Goal: Information Seeking & Learning: Learn about a topic

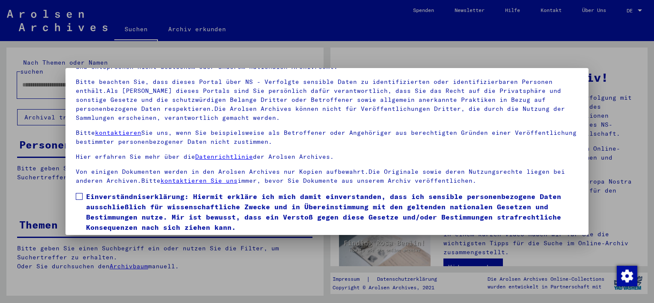
scroll to position [73, 0]
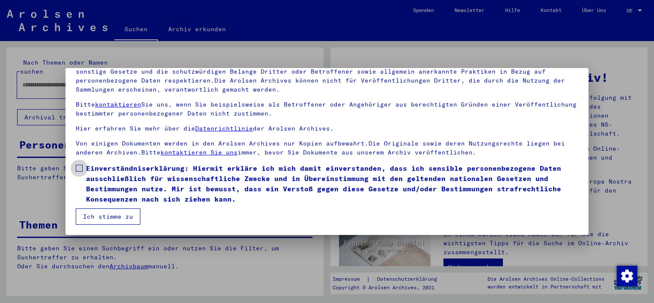
click at [78, 167] on span at bounding box center [79, 168] width 7 height 7
click at [102, 220] on button "Ich stimme zu" at bounding box center [108, 216] width 65 height 16
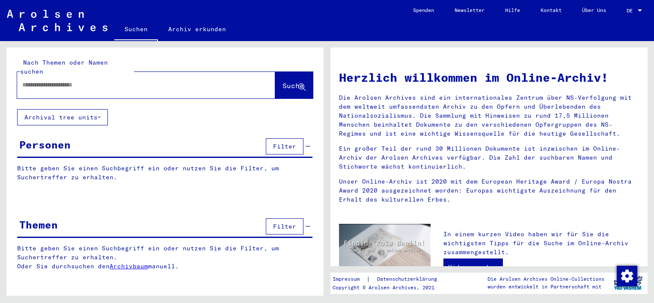
click at [101, 80] on input "text" at bounding box center [135, 84] width 227 height 9
type input "**********"
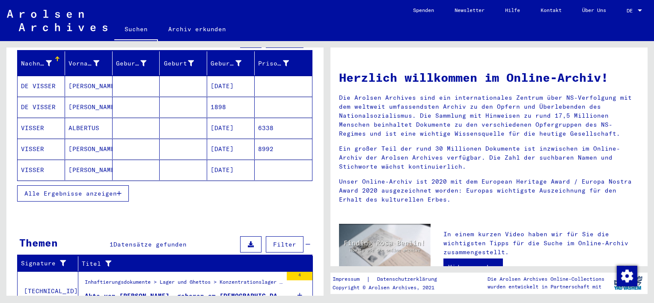
scroll to position [128, 0]
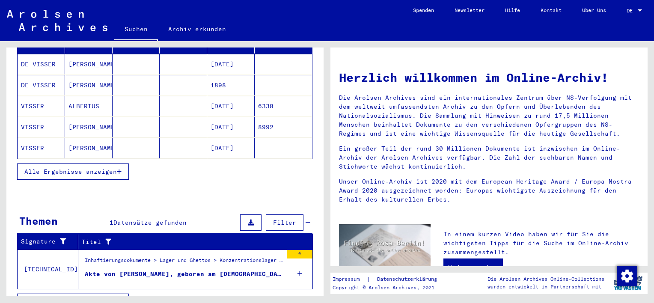
click at [94, 168] on span "Alle Ergebnisse anzeigen" at bounding box center [70, 172] width 92 height 8
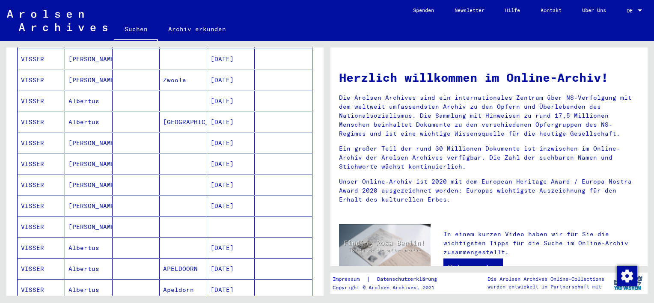
scroll to position [570, 0]
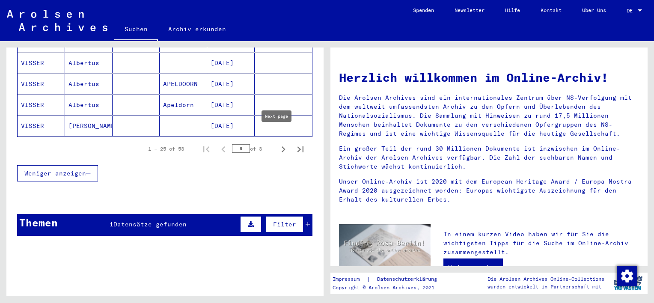
click at [277, 143] on icon "Next page" at bounding box center [283, 149] width 12 height 12
type input "*"
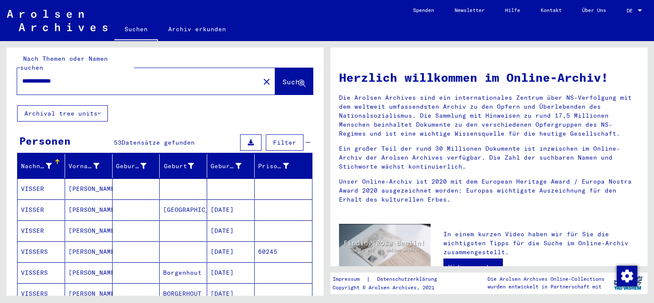
scroll to position [0, 0]
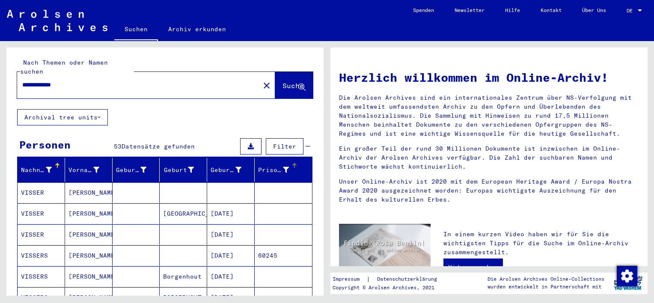
click at [274, 166] on div "Prisoner #" at bounding box center [273, 170] width 31 height 9
click at [271, 166] on div "Prisoner #" at bounding box center [273, 170] width 31 height 9
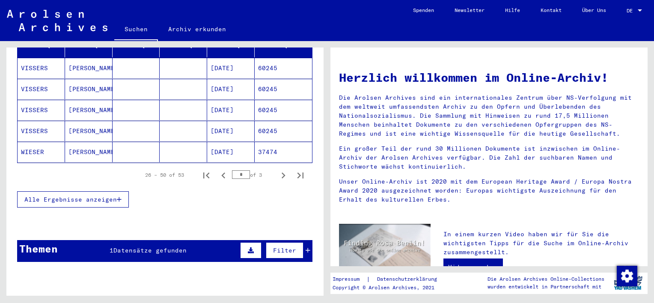
scroll to position [110, 0]
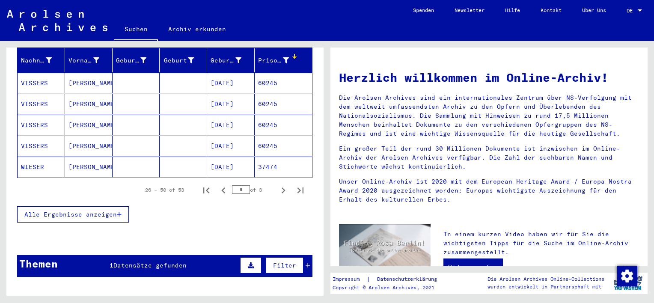
click at [111, 211] on span "Alle Ergebnisse anzeigen" at bounding box center [70, 215] width 92 height 8
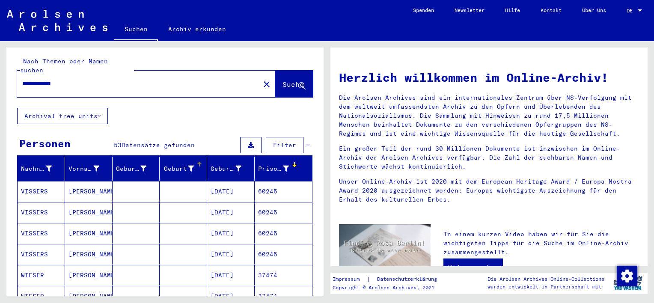
scroll to position [0, 0]
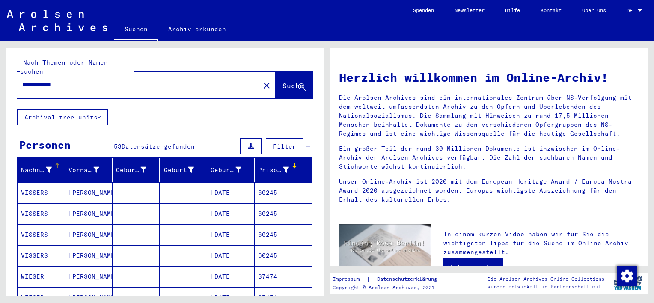
click at [34, 166] on div "Nachname" at bounding box center [36, 170] width 31 height 9
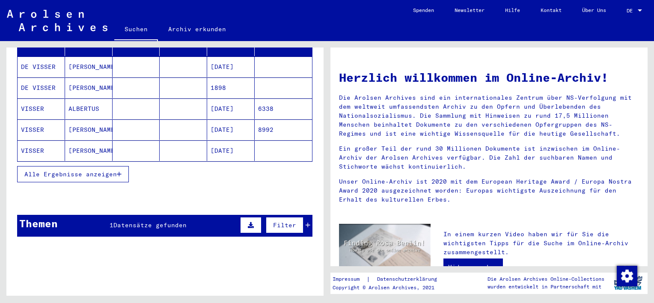
scroll to position [128, 0]
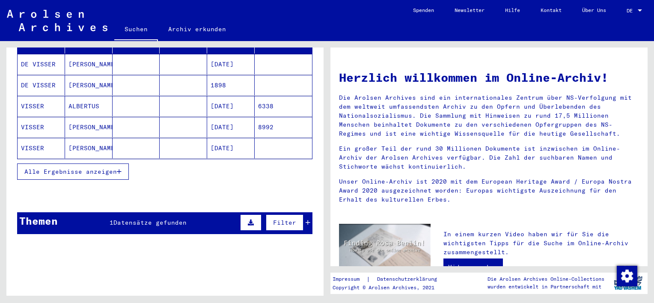
click at [86, 167] on button "Alle Ergebnisse anzeigen" at bounding box center [73, 172] width 112 height 16
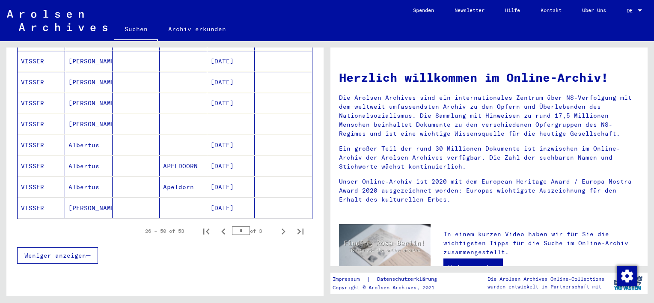
scroll to position [557, 0]
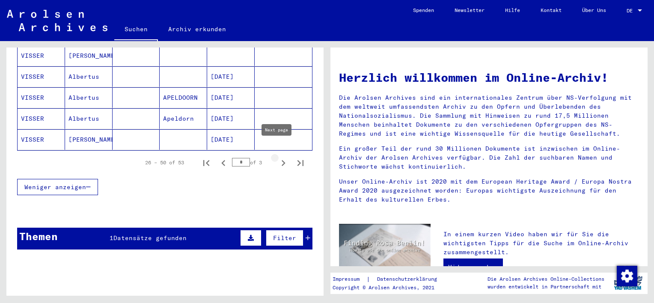
click at [277, 157] on icon "Next page" at bounding box center [283, 163] width 12 height 12
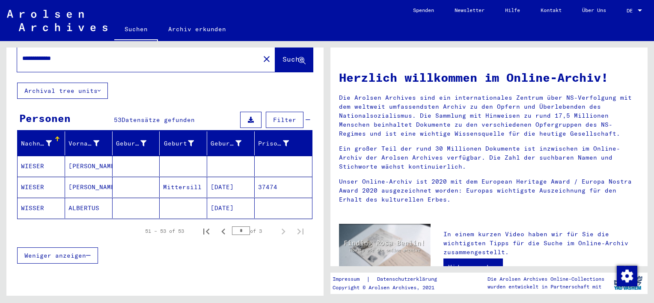
scroll to position [25, 0]
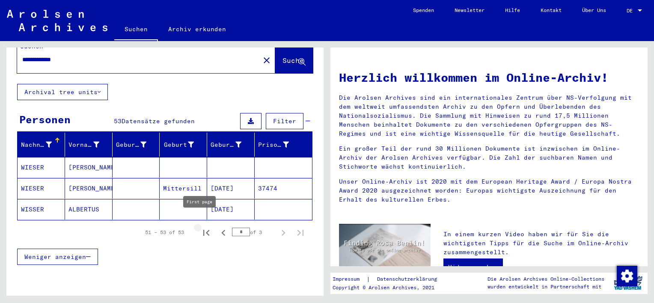
click at [200, 227] on icon "First page" at bounding box center [206, 233] width 12 height 12
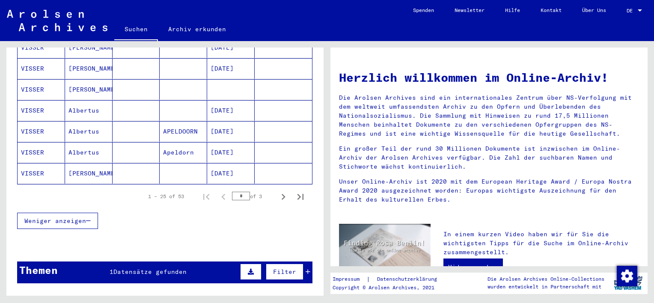
scroll to position [570, 0]
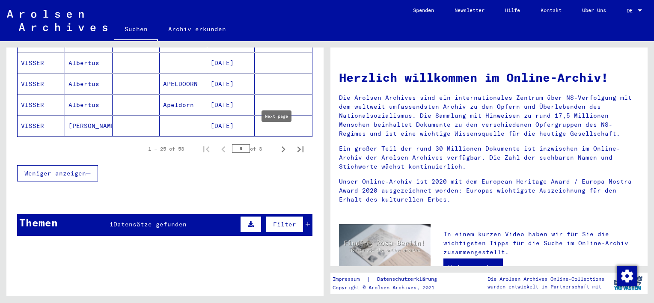
click at [277, 143] on icon "Next page" at bounding box center [283, 149] width 12 height 12
type input "*"
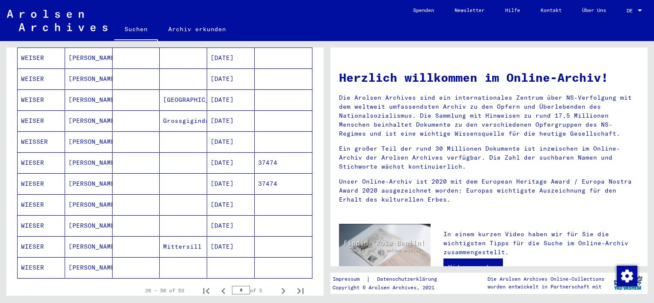
scroll to position [442, 0]
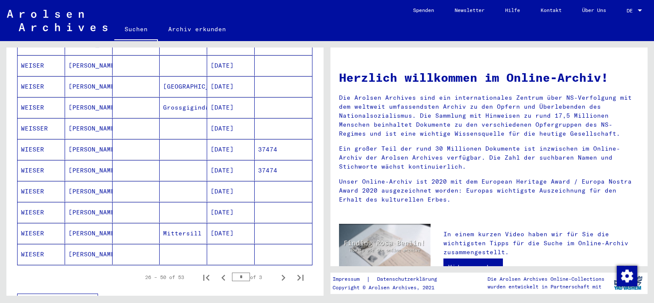
click at [84, 139] on mat-cell "[PERSON_NAME]" at bounding box center [89, 149] width 48 height 21
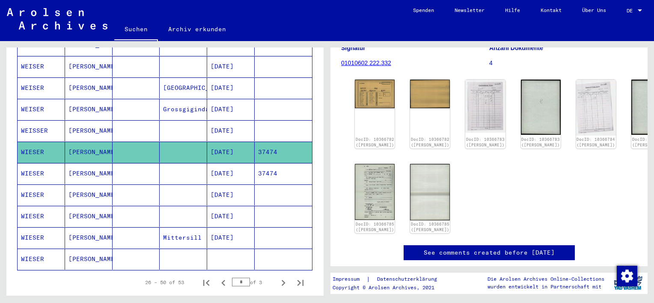
scroll to position [86, 0]
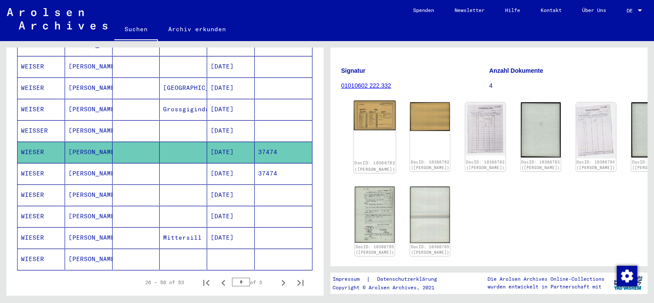
click at [370, 107] on img at bounding box center [375, 116] width 42 height 30
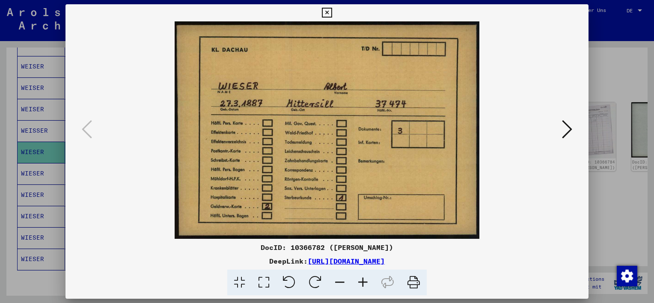
click at [563, 128] on icon at bounding box center [567, 129] width 10 height 21
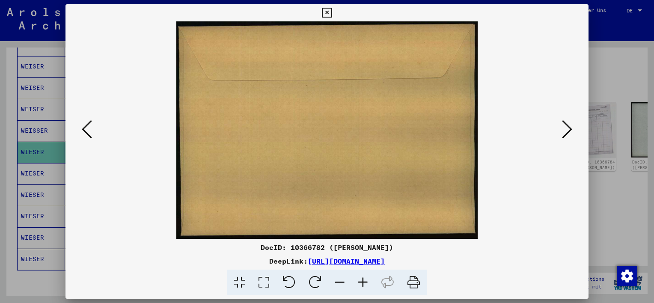
click at [563, 128] on icon at bounding box center [567, 129] width 10 height 21
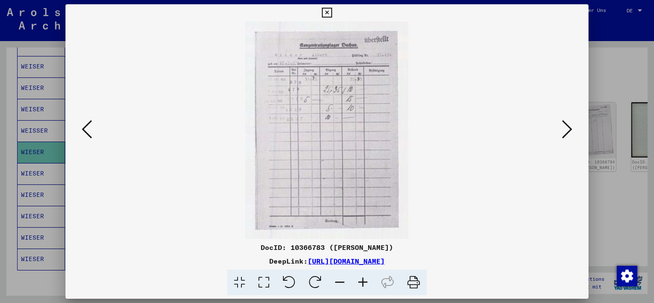
click at [348, 86] on img at bounding box center [327, 129] width 465 height 217
click at [560, 133] on button at bounding box center [566, 130] width 15 height 24
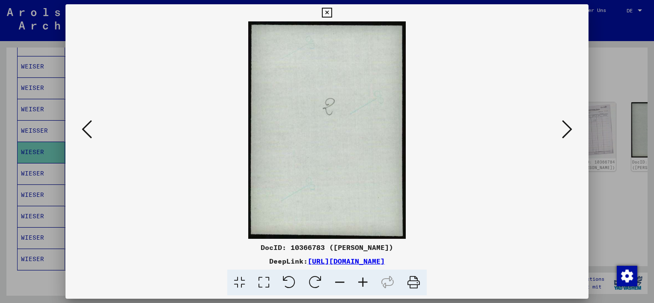
click at [560, 133] on button at bounding box center [566, 130] width 15 height 24
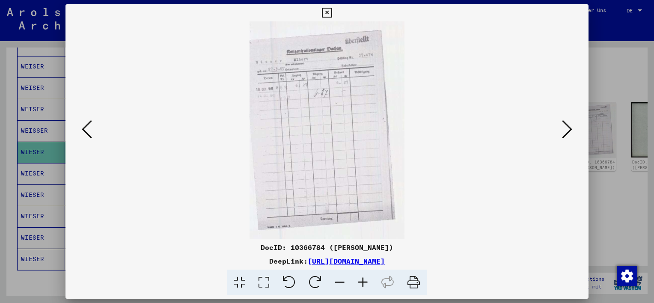
click at [560, 133] on button at bounding box center [566, 130] width 15 height 24
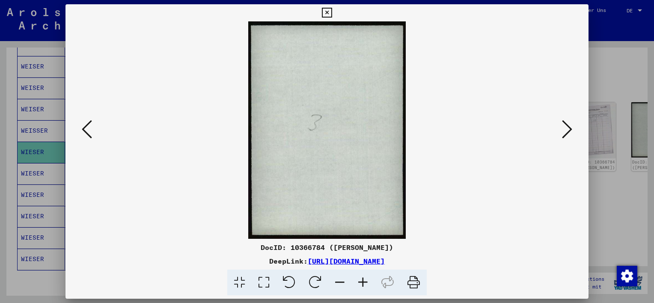
click at [560, 133] on button at bounding box center [566, 130] width 15 height 24
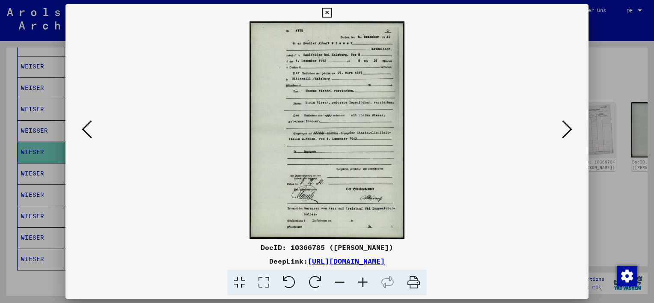
click at [95, 129] on img at bounding box center [327, 129] width 465 height 217
click at [90, 129] on icon at bounding box center [87, 129] width 10 height 21
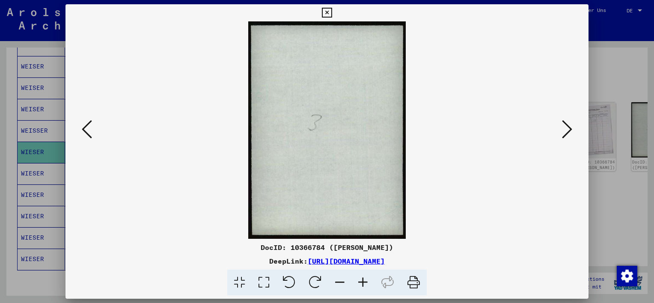
click at [98, 124] on img at bounding box center [327, 129] width 465 height 217
click at [92, 126] on button at bounding box center [86, 130] width 15 height 24
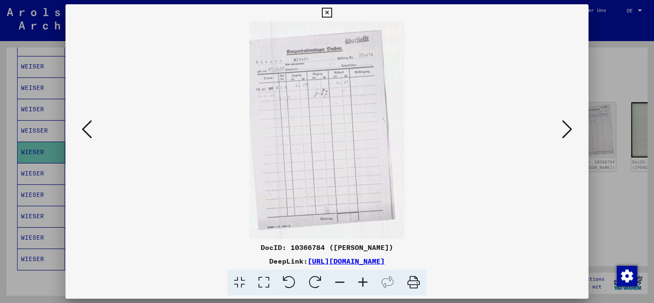
click at [86, 136] on icon at bounding box center [87, 129] width 10 height 21
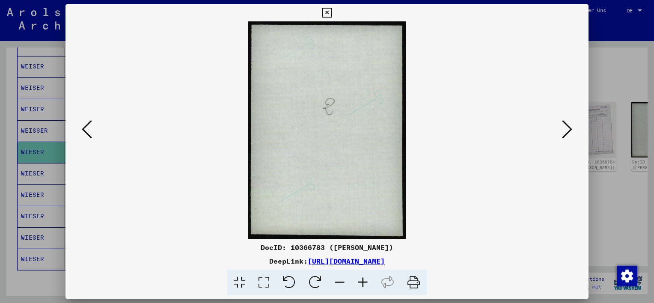
click at [86, 136] on icon at bounding box center [87, 129] width 10 height 21
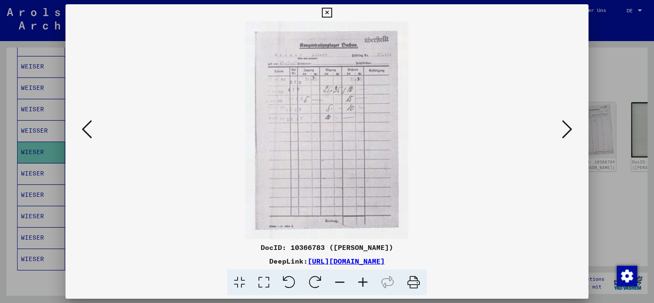
click at [365, 283] on icon at bounding box center [362, 283] width 23 height 26
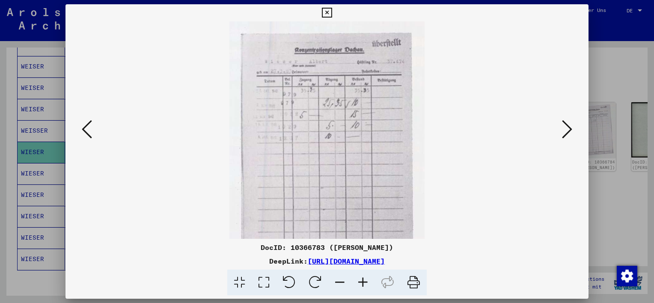
click at [365, 283] on icon at bounding box center [362, 283] width 23 height 26
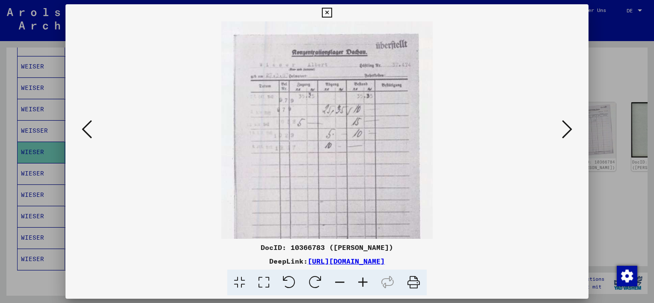
click at [365, 283] on icon at bounding box center [362, 283] width 23 height 26
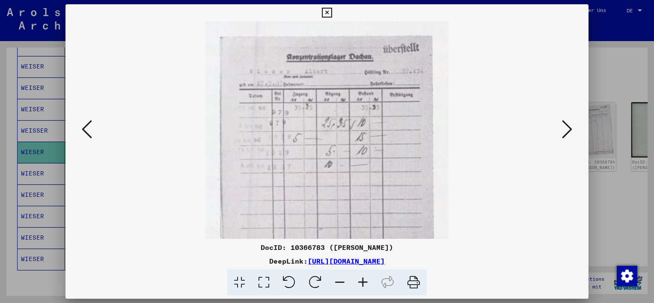
click at [365, 283] on icon at bounding box center [362, 283] width 23 height 26
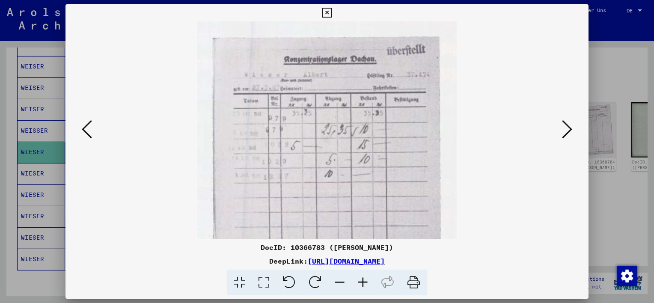
click at [365, 283] on icon at bounding box center [362, 283] width 23 height 26
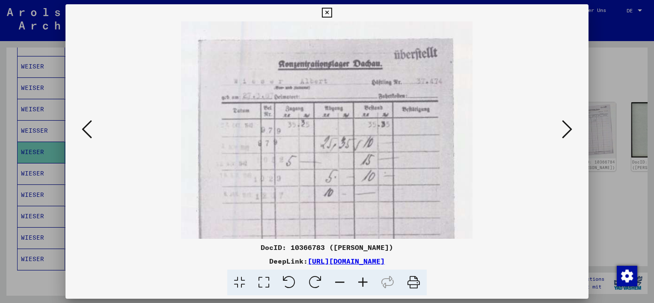
click at [365, 283] on icon at bounding box center [362, 283] width 23 height 26
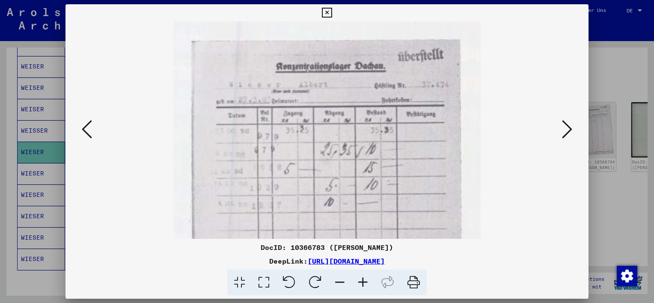
click at [365, 283] on icon at bounding box center [362, 283] width 23 height 26
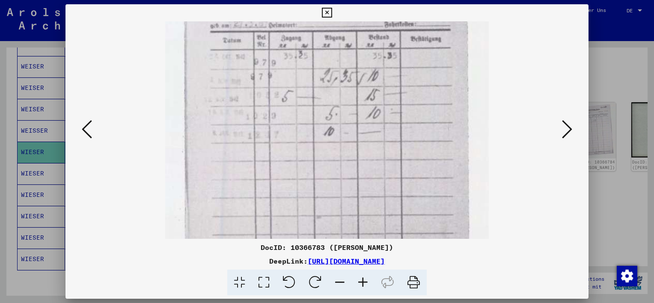
scroll to position [83, 0]
drag, startPoint x: 334, startPoint y: 164, endPoint x: 329, endPoint y: 81, distance: 82.4
click at [329, 81] on img at bounding box center [327, 155] width 324 height 432
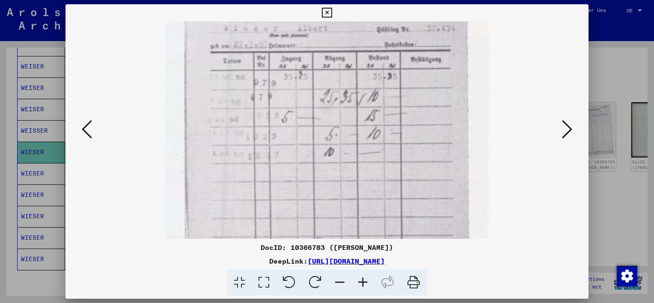
scroll to position [51, 0]
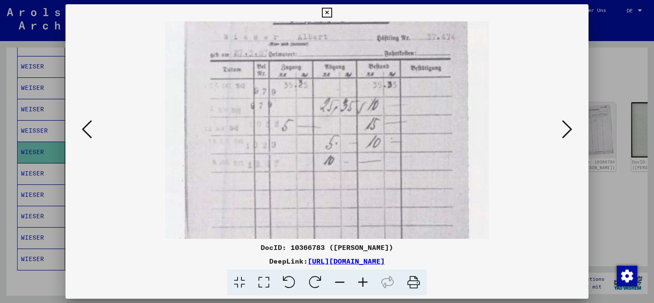
drag, startPoint x: 323, startPoint y: 103, endPoint x: 340, endPoint y: 127, distance: 29.7
click at [338, 134] on img at bounding box center [327, 186] width 324 height 432
click at [565, 135] on icon at bounding box center [567, 129] width 10 height 21
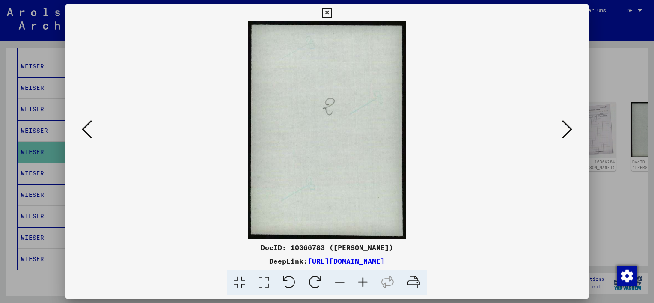
click at [565, 135] on icon at bounding box center [567, 129] width 10 height 21
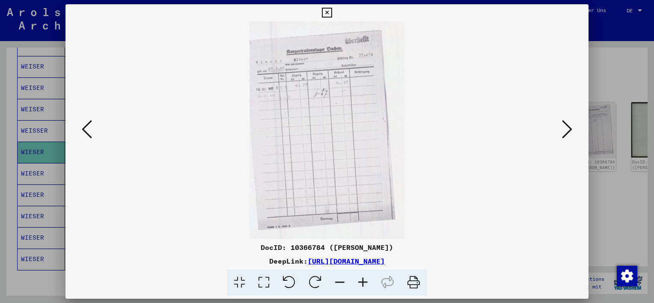
click at [565, 135] on icon at bounding box center [567, 129] width 10 height 21
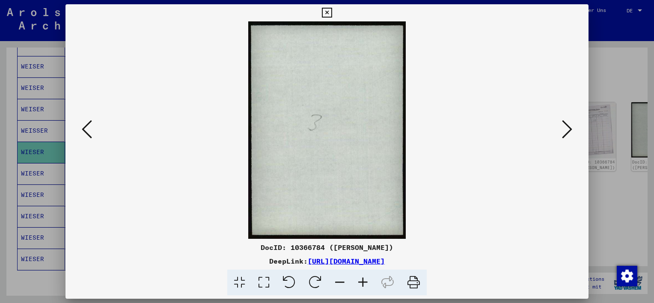
click at [565, 135] on icon at bounding box center [567, 129] width 10 height 21
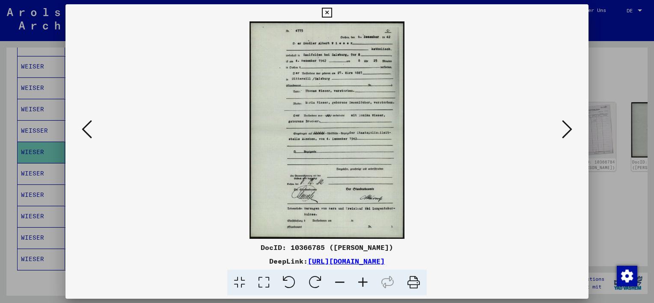
click at [565, 135] on icon at bounding box center [567, 129] width 10 height 21
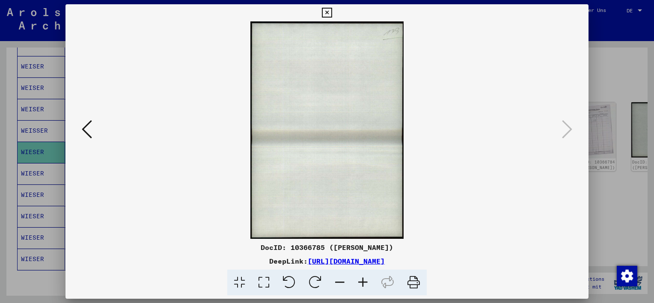
click at [630, 179] on div at bounding box center [327, 151] width 654 height 303
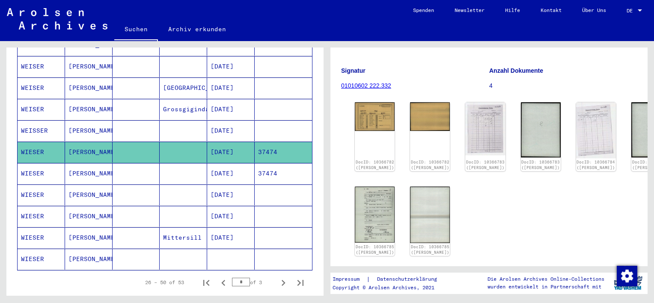
click at [104, 163] on mat-cell "[PERSON_NAME]" at bounding box center [89, 173] width 48 height 21
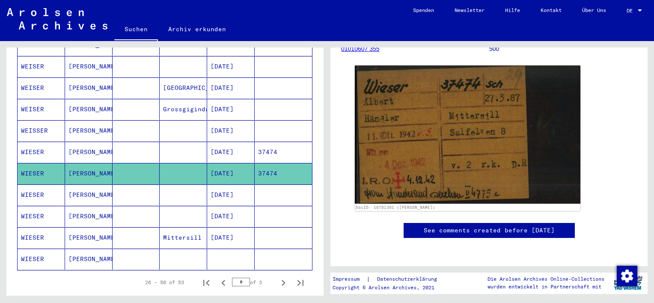
scroll to position [257, 0]
click at [98, 185] on mat-cell "[PERSON_NAME]" at bounding box center [89, 195] width 48 height 21
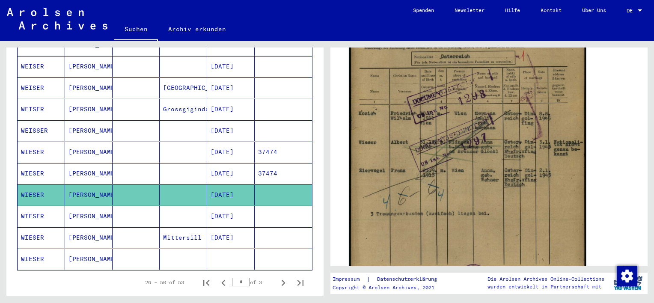
scroll to position [257, 0]
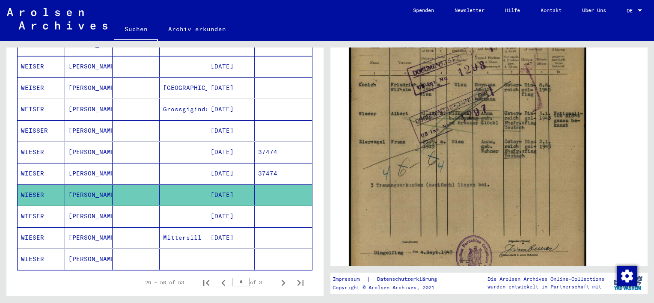
click at [466, 116] on img at bounding box center [467, 116] width 237 height 333
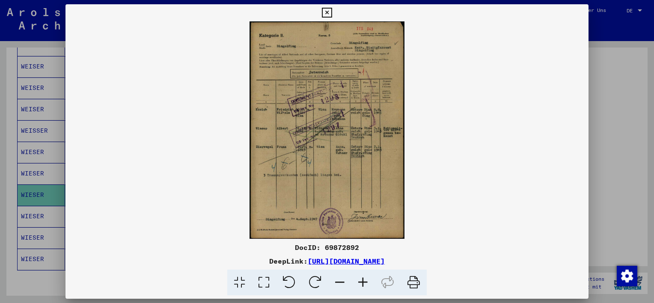
click at [365, 280] on icon at bounding box center [362, 283] width 23 height 26
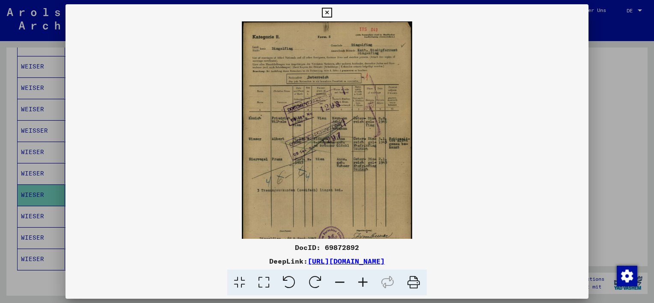
click at [365, 280] on icon at bounding box center [362, 283] width 23 height 26
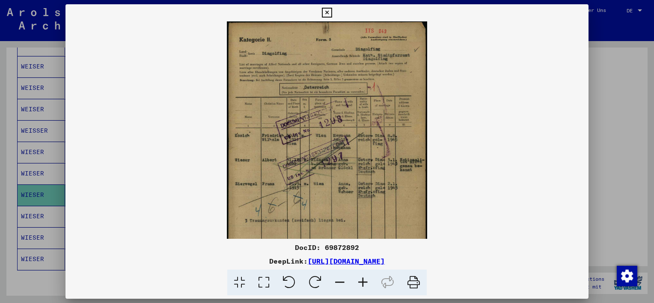
click at [365, 280] on icon at bounding box center [362, 283] width 23 height 26
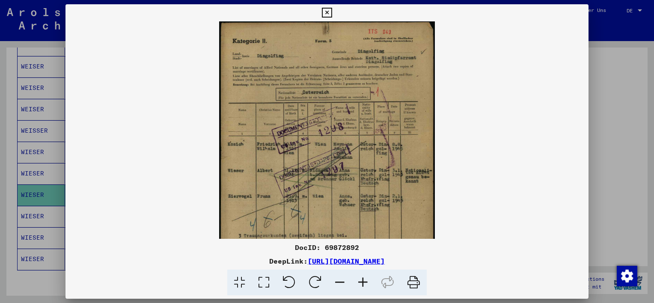
click at [625, 133] on div at bounding box center [327, 151] width 654 height 303
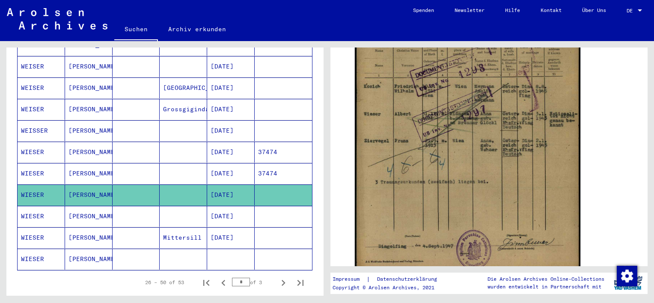
click at [86, 206] on mat-cell "[PERSON_NAME]" at bounding box center [89, 216] width 48 height 21
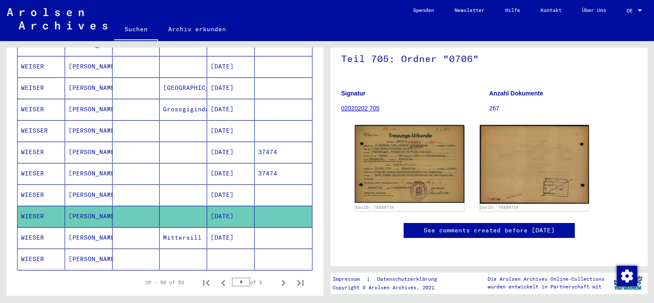
scroll to position [86, 0]
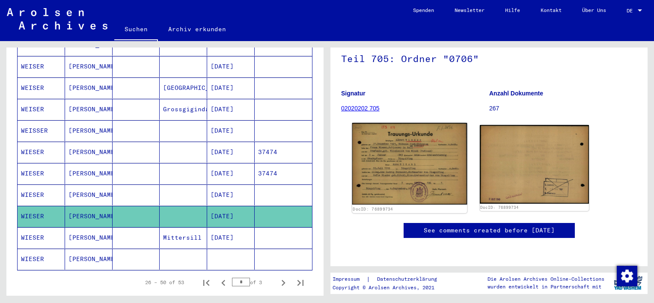
click at [390, 156] on img at bounding box center [409, 164] width 115 height 82
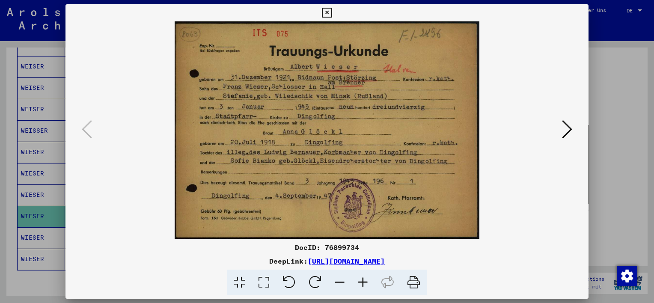
click at [606, 90] on div at bounding box center [327, 151] width 654 height 303
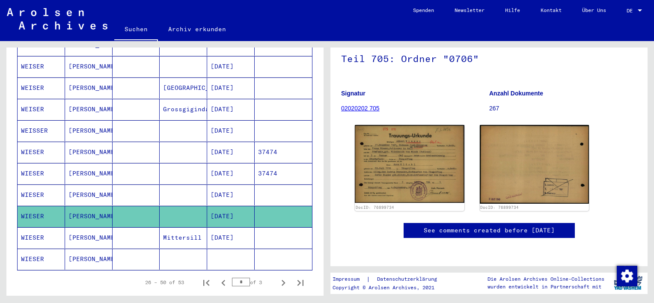
click at [94, 227] on mat-cell "[PERSON_NAME]" at bounding box center [89, 237] width 48 height 21
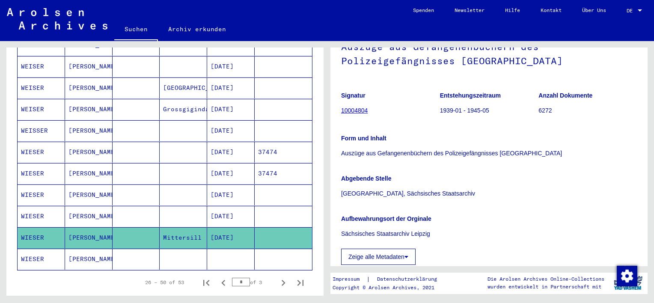
scroll to position [43, 0]
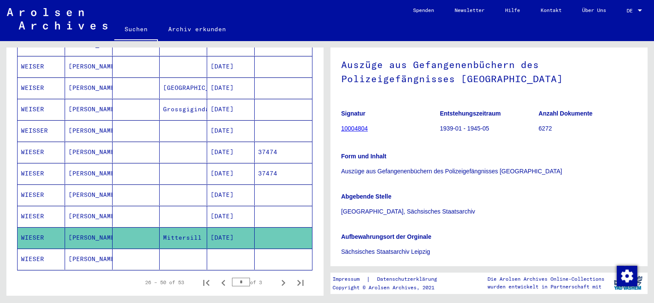
click at [354, 128] on link "10004804" at bounding box center [354, 128] width 27 height 7
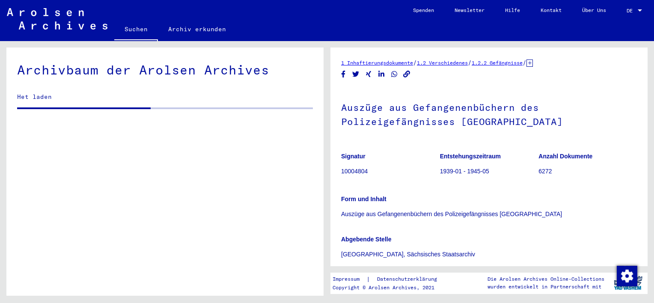
scroll to position [2610, 0]
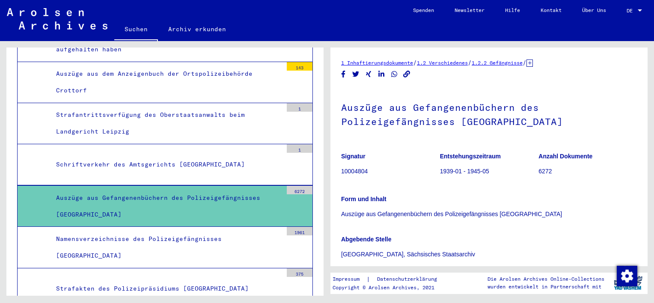
drag, startPoint x: 358, startPoint y: 128, endPoint x: 349, endPoint y: 110, distance: 20.9
click at [349, 110] on h1 "Auszüge aus Gefangenenbüchern des Polizeigefängnisses [GEOGRAPHIC_DATA]" at bounding box center [489, 114] width 296 height 52
click at [265, 190] on div "Auszüge aus Gefangenenbüchern des Polizeigefängnisses [GEOGRAPHIC_DATA]" at bounding box center [166, 206] width 233 height 33
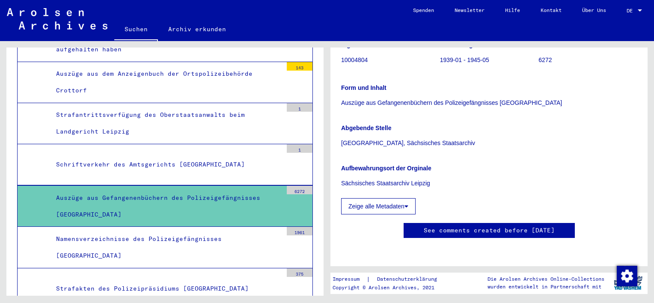
click at [295, 186] on div "6272" at bounding box center [300, 190] width 26 height 9
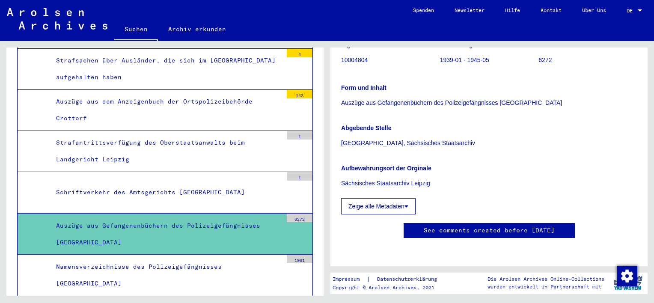
scroll to position [2567, 0]
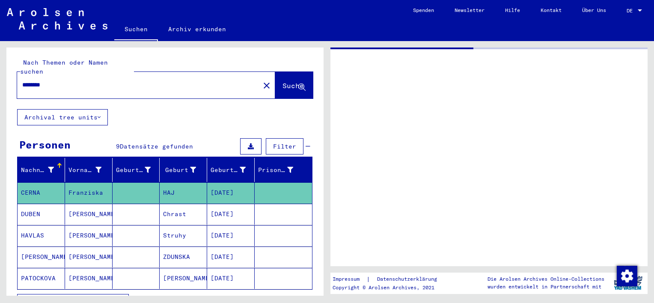
type input "**********"
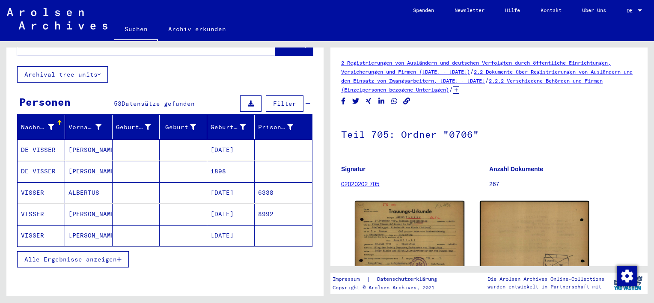
scroll to position [128, 0]
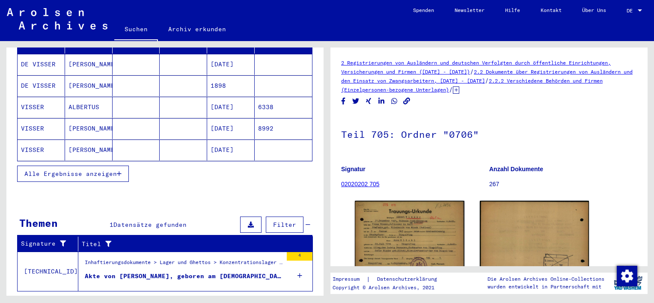
click at [102, 169] on button "Alle Ergebnisse anzeigen" at bounding box center [73, 174] width 112 height 16
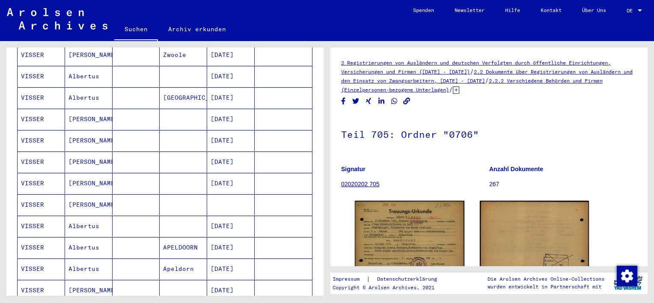
scroll to position [514, 0]
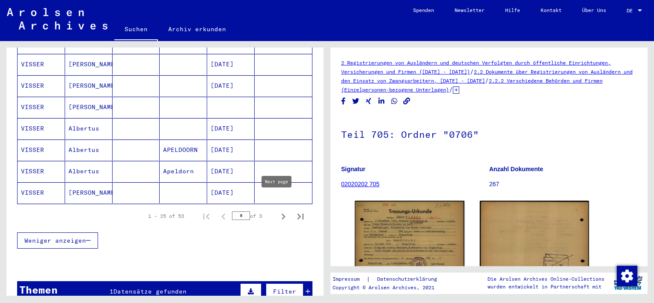
click at [280, 211] on icon "Next page" at bounding box center [283, 217] width 12 height 12
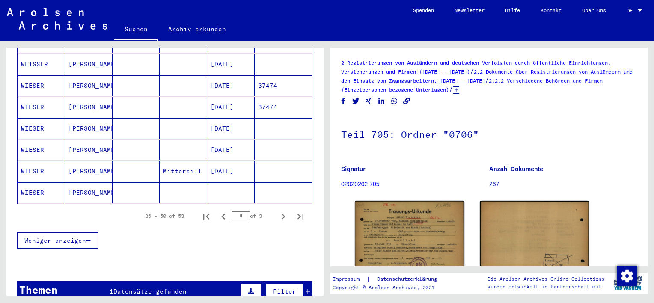
click at [74, 182] on mat-cell "[PERSON_NAME]" at bounding box center [89, 192] width 48 height 21
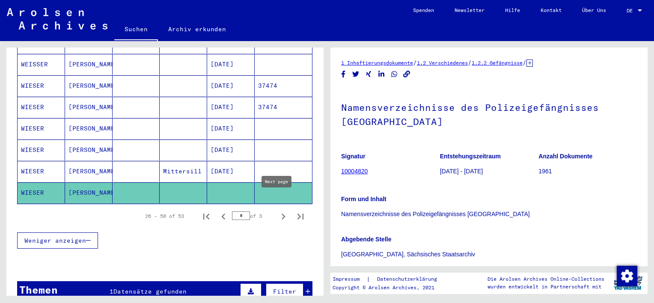
click at [277, 211] on icon "Next page" at bounding box center [283, 217] width 12 height 12
type input "*"
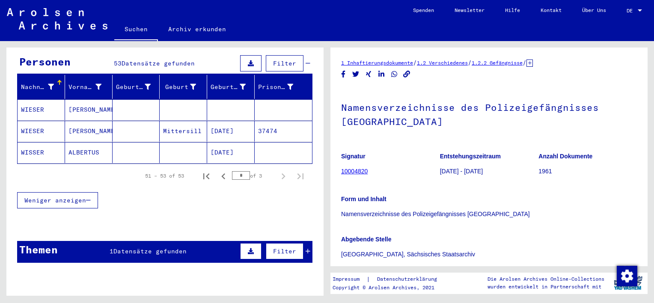
scroll to position [69, 0]
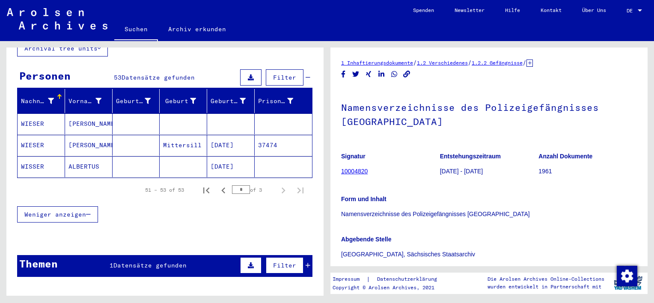
click at [77, 119] on mat-cell "[PERSON_NAME]" at bounding box center [89, 123] width 48 height 21
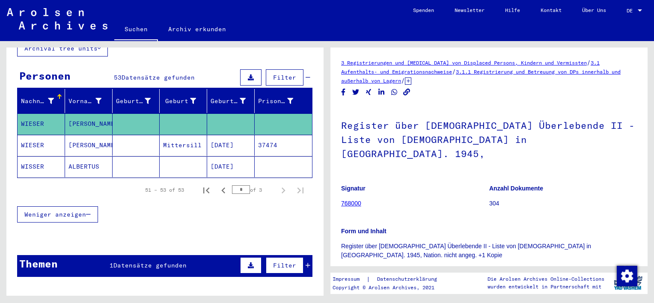
click at [76, 135] on mat-cell "[PERSON_NAME]" at bounding box center [89, 145] width 48 height 21
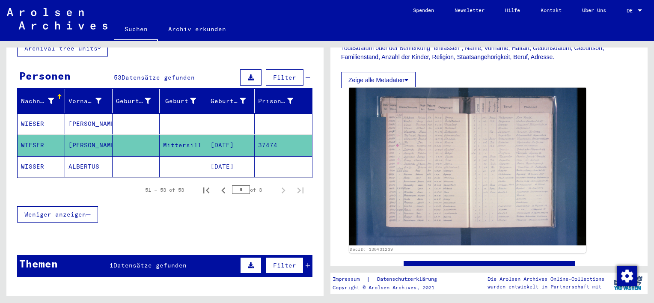
scroll to position [171, 0]
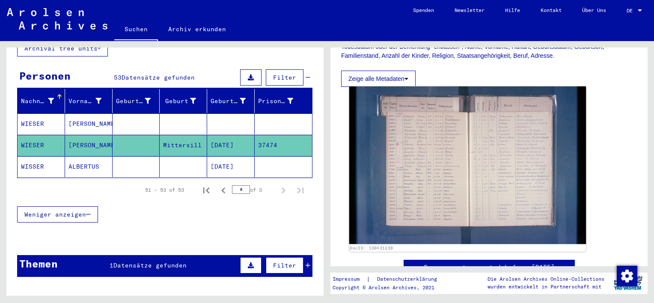
click at [438, 185] on img at bounding box center [467, 165] width 237 height 158
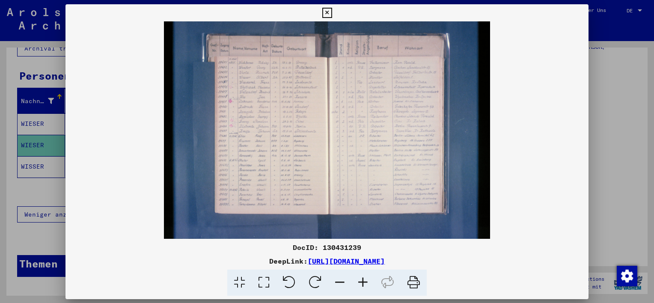
click at [438, 185] on img at bounding box center [326, 129] width 523 height 217
click at [360, 281] on icon at bounding box center [362, 283] width 23 height 26
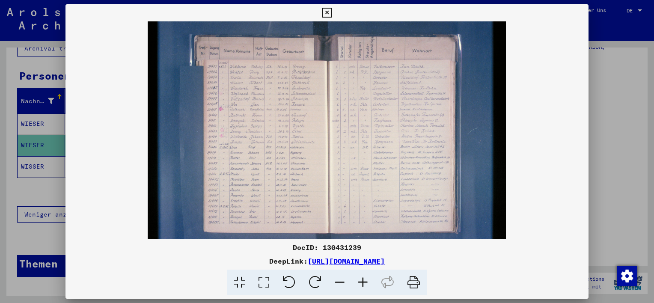
click at [360, 281] on icon at bounding box center [362, 283] width 23 height 26
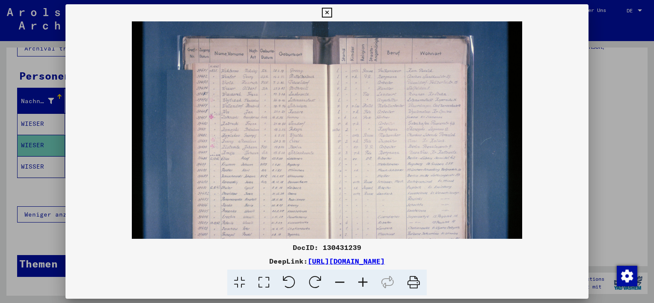
click at [360, 281] on icon at bounding box center [362, 283] width 23 height 26
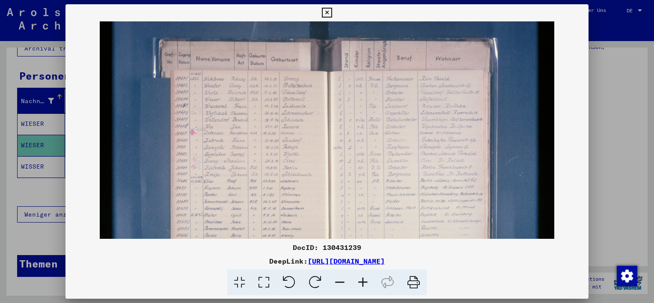
click at [360, 281] on icon at bounding box center [362, 283] width 23 height 26
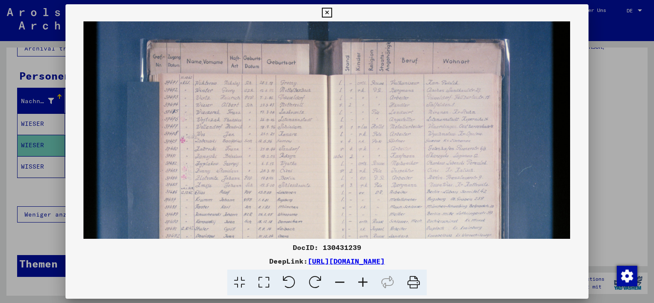
click at [360, 281] on icon at bounding box center [362, 283] width 23 height 26
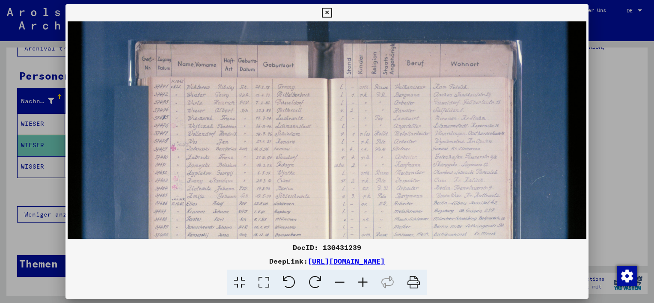
click at [360, 281] on icon at bounding box center [362, 283] width 23 height 26
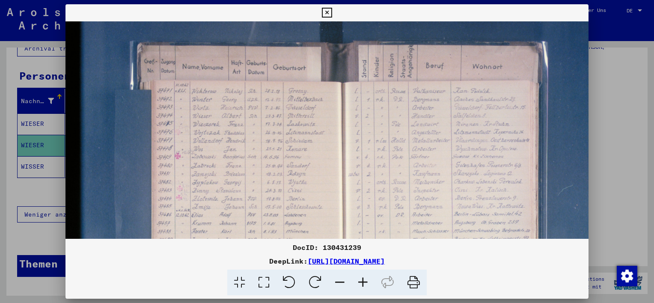
click at [360, 281] on icon at bounding box center [362, 283] width 23 height 26
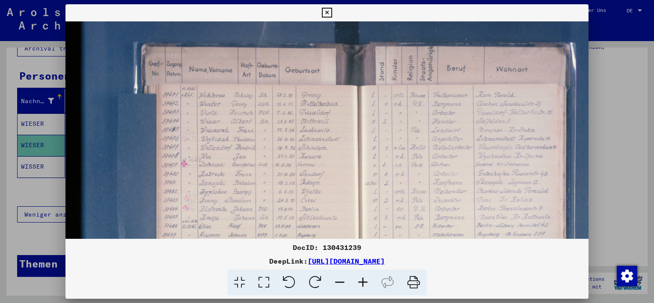
click at [318, 173] on img at bounding box center [356, 215] width 583 height 389
click at [341, 280] on icon at bounding box center [339, 283] width 23 height 26
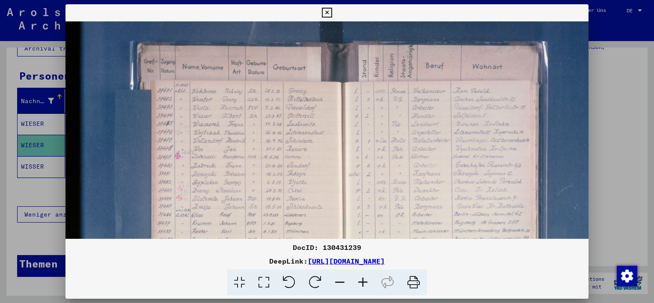
click at [341, 280] on icon at bounding box center [339, 283] width 23 height 26
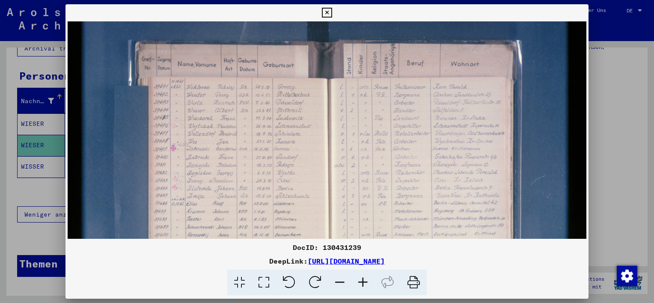
click at [341, 280] on icon at bounding box center [339, 283] width 23 height 26
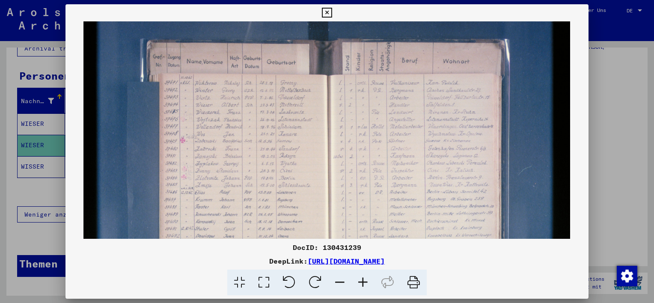
click at [341, 280] on icon at bounding box center [339, 283] width 23 height 26
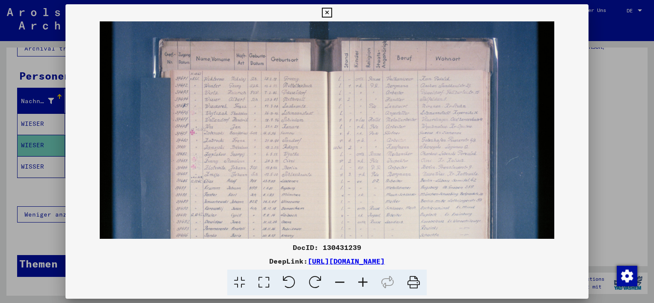
click at [365, 278] on icon at bounding box center [362, 283] width 23 height 26
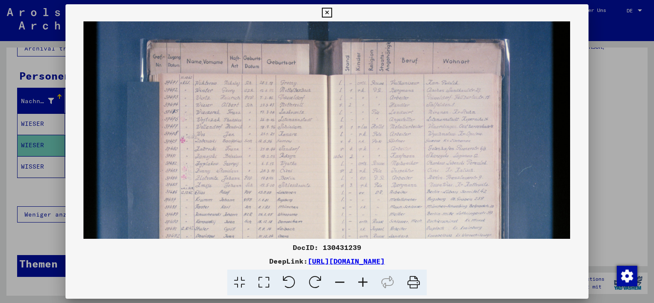
click at [365, 278] on icon at bounding box center [362, 283] width 23 height 26
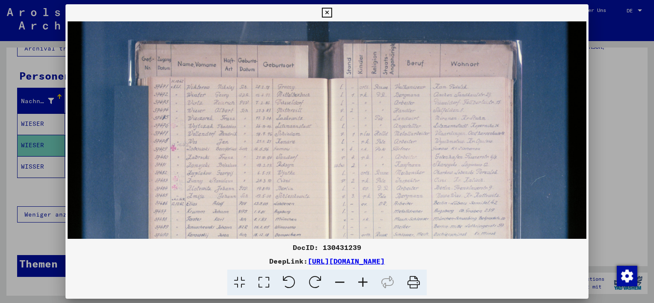
click at [365, 278] on icon at bounding box center [362, 283] width 23 height 26
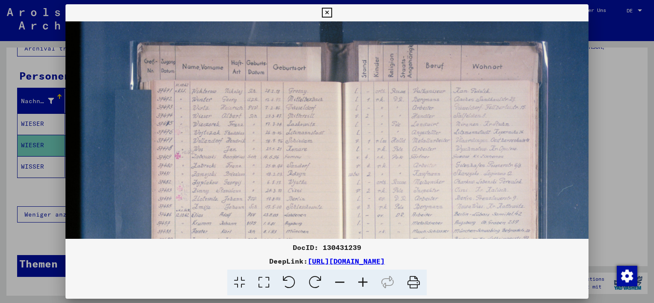
click at [365, 278] on icon at bounding box center [362, 283] width 23 height 26
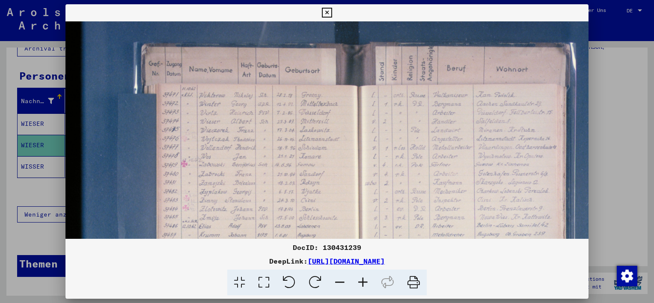
click at [365, 278] on icon at bounding box center [362, 283] width 23 height 26
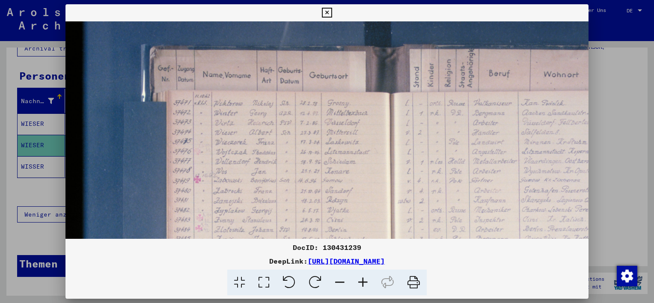
click at [365, 278] on icon at bounding box center [362, 283] width 23 height 26
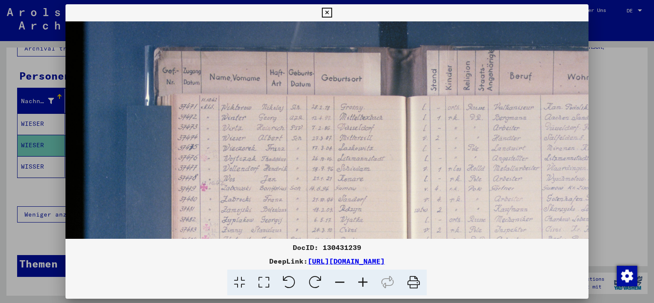
click at [269, 176] on img at bounding box center [404, 247] width 679 height 453
click at [610, 109] on div at bounding box center [327, 151] width 654 height 303
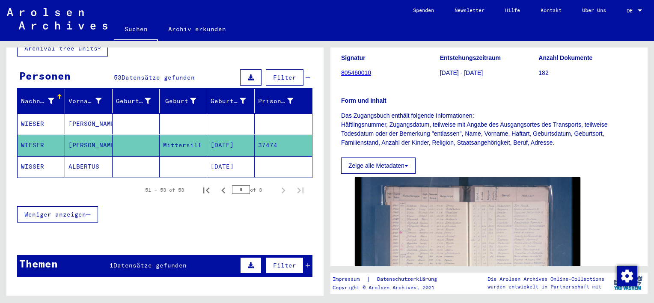
scroll to position [86, 0]
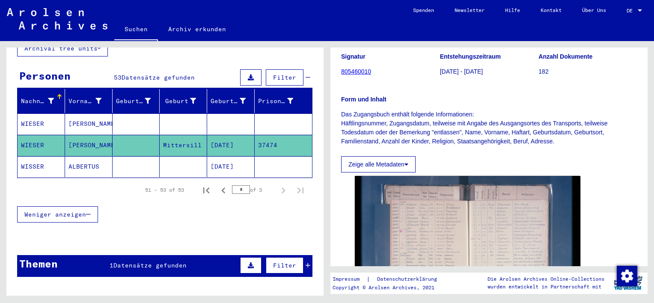
click at [88, 157] on mat-cell "ALBERTUS" at bounding box center [89, 166] width 48 height 21
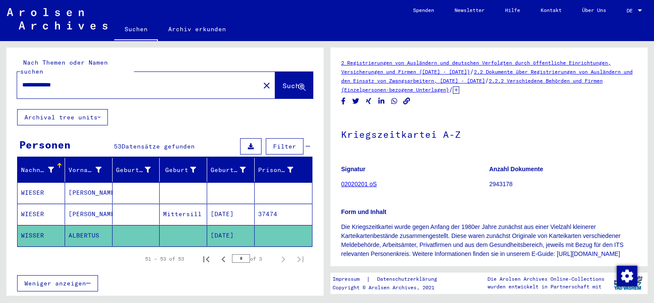
click at [72, 80] on input "**********" at bounding box center [138, 84] width 232 height 9
drag, startPoint x: 79, startPoint y: 78, endPoint x: 18, endPoint y: 80, distance: 61.2
click at [18, 80] on div "**********" at bounding box center [136, 84] width 238 height 19
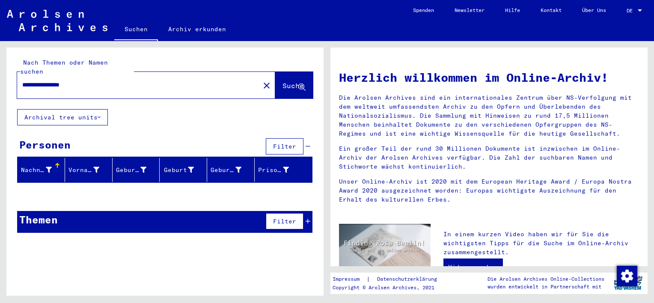
click at [156, 108] on div "**********" at bounding box center [164, 144] width 317 height 192
drag, startPoint x: 95, startPoint y: 80, endPoint x: 50, endPoint y: 77, distance: 44.6
click at [50, 80] on input "**********" at bounding box center [135, 84] width 227 height 9
type input "******"
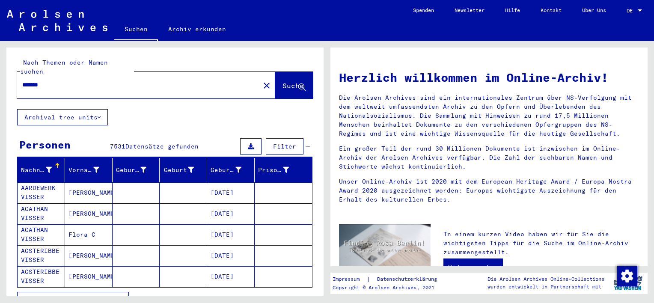
click at [290, 138] on button "Filter" at bounding box center [285, 146] width 38 height 16
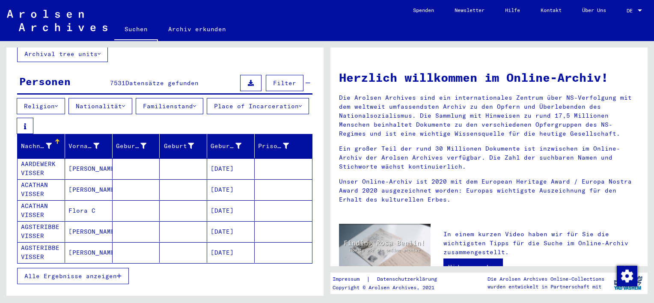
scroll to position [86, 0]
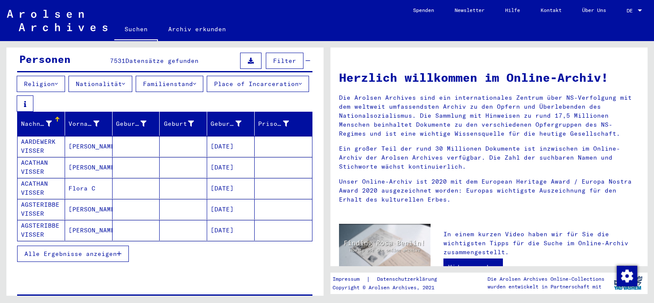
click at [299, 87] on icon at bounding box center [300, 84] width 3 height 6
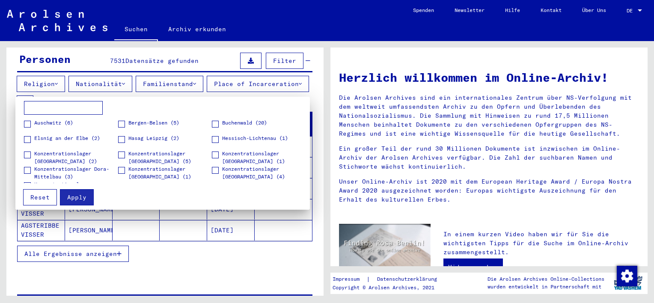
click at [110, 92] on div at bounding box center [327, 151] width 654 height 303
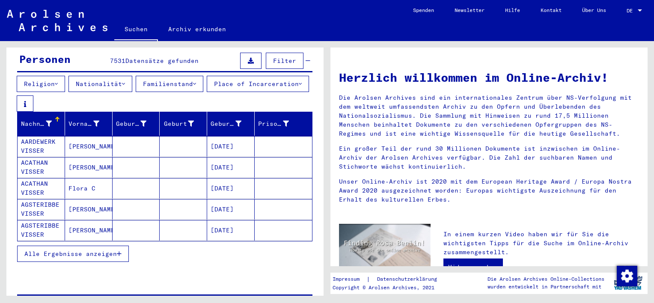
click at [125, 81] on icon at bounding box center [123, 84] width 3 height 6
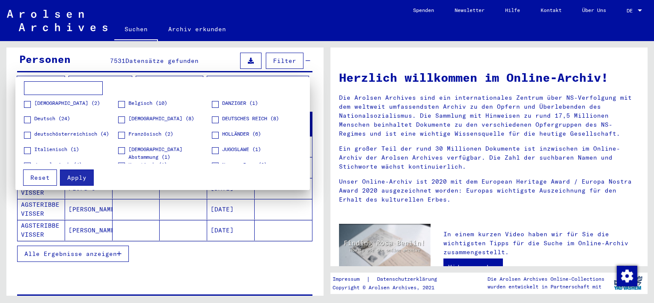
click at [129, 75] on div at bounding box center [327, 151] width 654 height 303
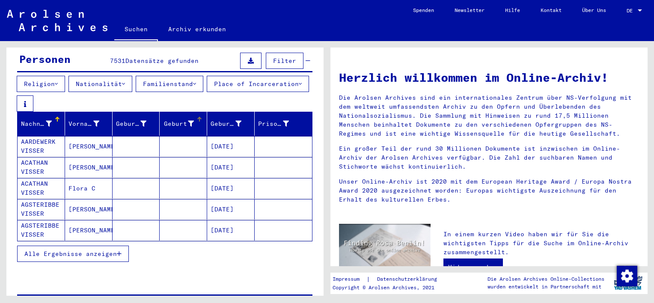
click at [173, 119] on div "Geburt‏" at bounding box center [178, 123] width 31 height 9
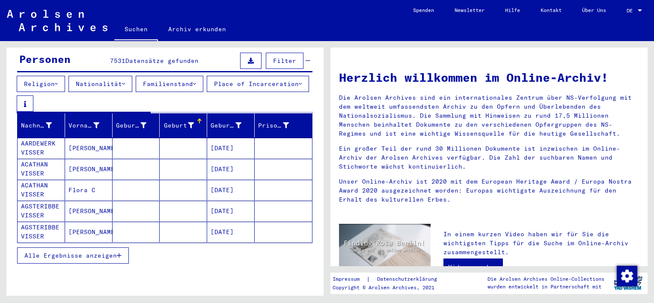
click at [189, 122] on icon at bounding box center [191, 125] width 6 height 6
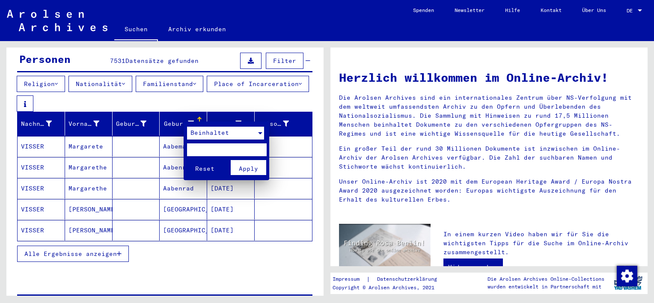
click at [236, 134] on div "Beinhaltet" at bounding box center [221, 133] width 69 height 13
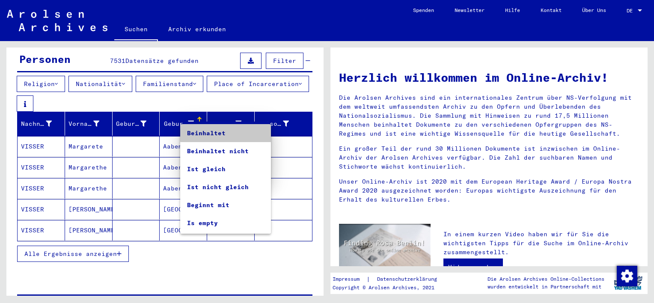
click at [236, 134] on span "Beinhaltet" at bounding box center [225, 133] width 77 height 18
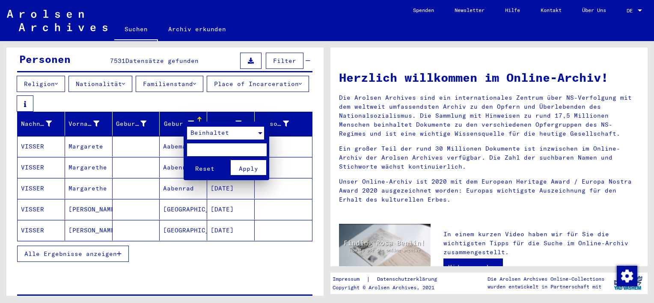
click at [235, 147] on input "text" at bounding box center [226, 149] width 79 height 13
type input "**********"
click at [187, 160] on button "Reset" at bounding box center [205, 167] width 36 height 15
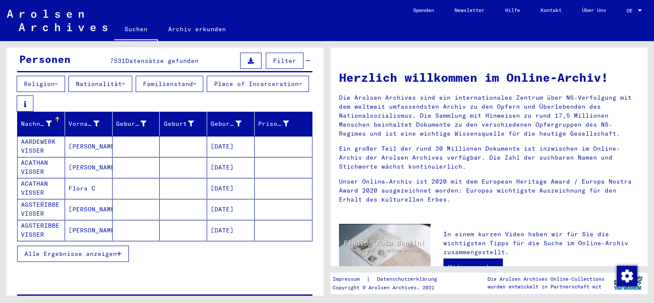
click at [76, 250] on span "Alle Ergebnisse anzeigen" at bounding box center [70, 254] width 92 height 8
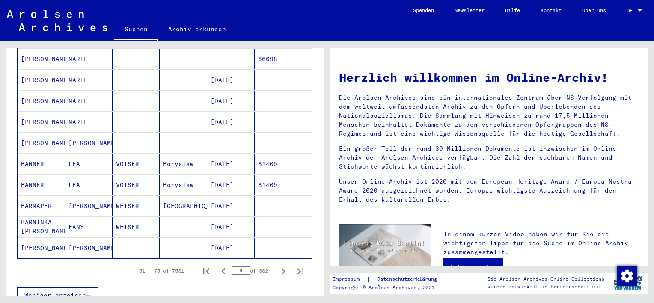
scroll to position [557, 0]
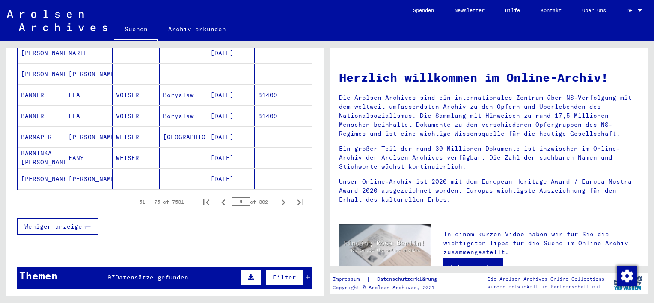
click at [61, 226] on div "Weniger anzeigen" at bounding box center [164, 226] width 295 height 25
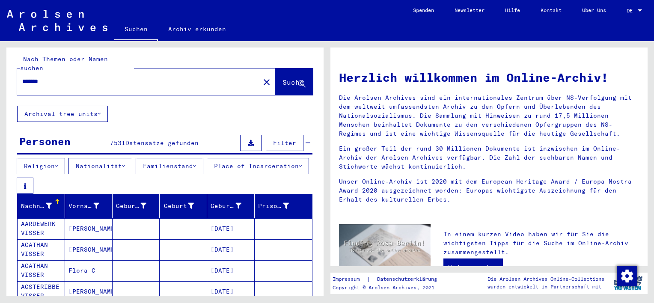
scroll to position [0, 0]
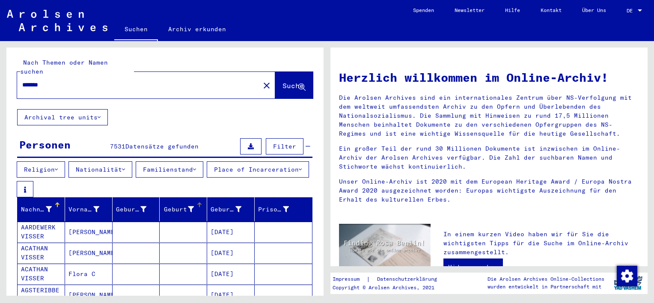
click at [171, 205] on div "Geburt‏" at bounding box center [178, 209] width 31 height 9
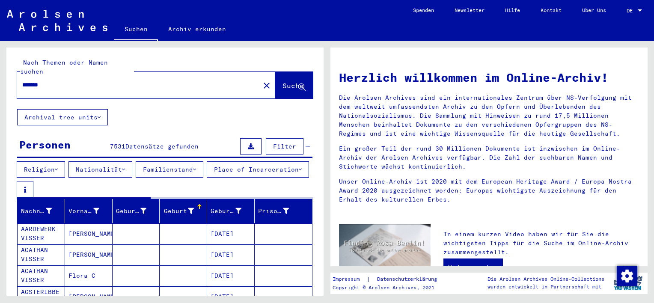
click at [188, 208] on icon at bounding box center [191, 211] width 6 height 6
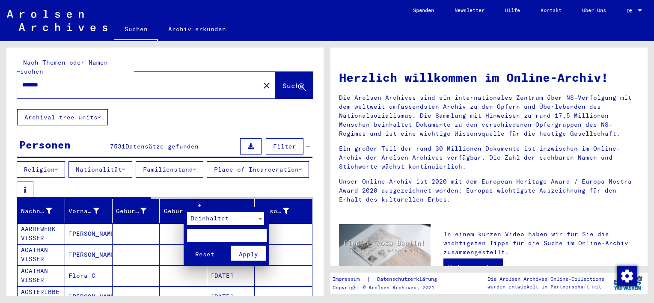
click at [219, 238] on input "text" at bounding box center [226, 235] width 79 height 13
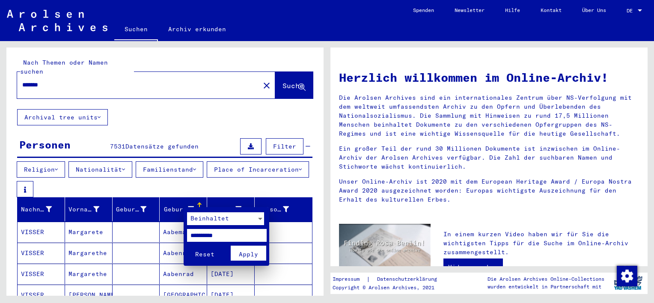
type input "**********"
click at [255, 250] on span "Apply" at bounding box center [248, 254] width 19 height 8
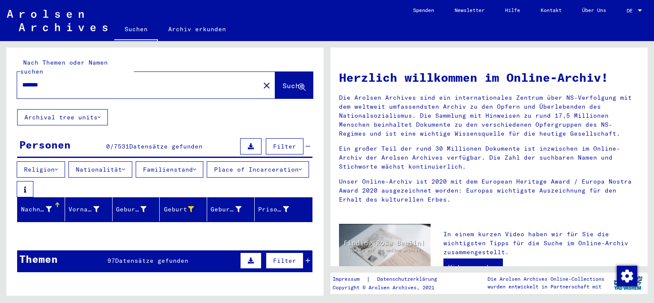
scroll to position [86, 0]
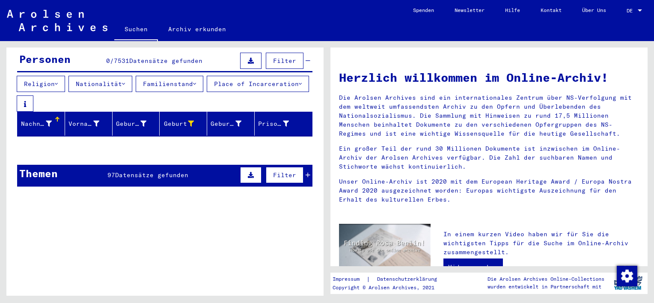
click at [175, 171] on span "Datensätze gefunden" at bounding box center [151, 175] width 73 height 8
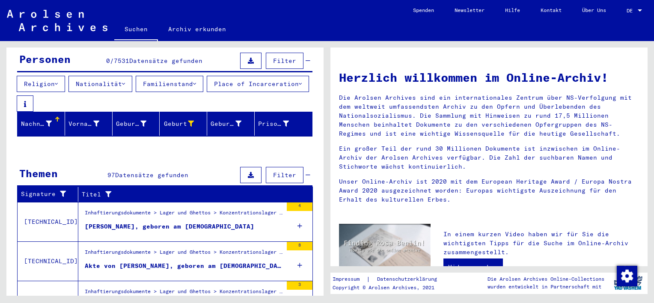
click at [232, 222] on div "[PERSON_NAME], geboren am [DEMOGRAPHIC_DATA]" at bounding box center [170, 226] width 170 height 9
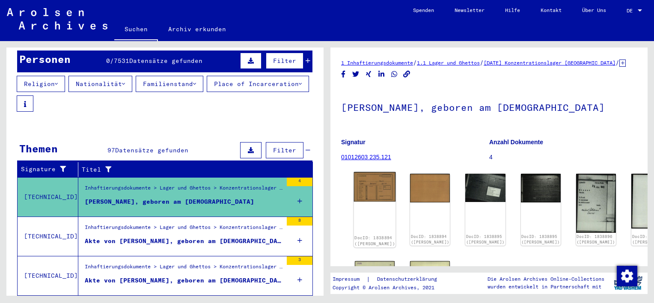
click at [377, 197] on img at bounding box center [375, 187] width 42 height 30
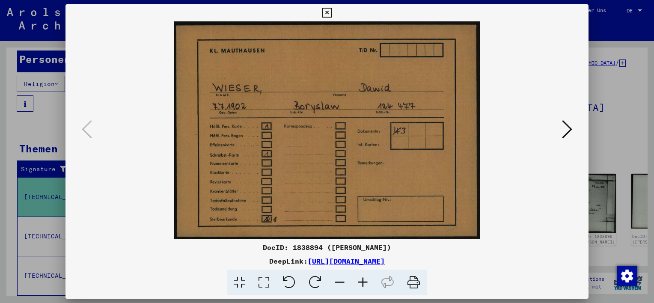
click at [553, 131] on img at bounding box center [327, 129] width 465 height 217
click at [565, 134] on icon at bounding box center [567, 129] width 10 height 21
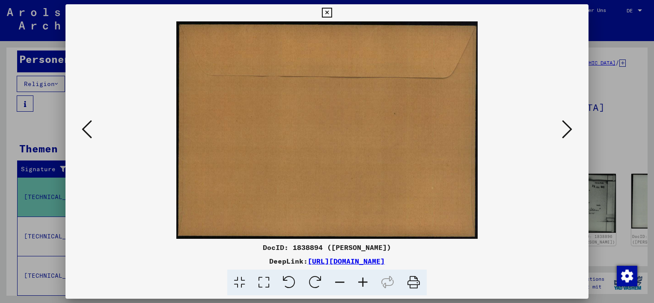
click at [565, 134] on icon at bounding box center [567, 129] width 10 height 21
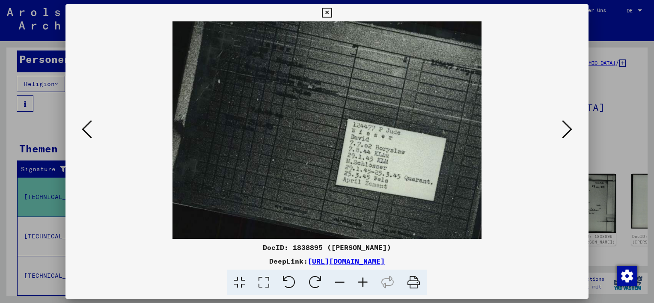
click at [565, 134] on icon at bounding box center [567, 129] width 10 height 21
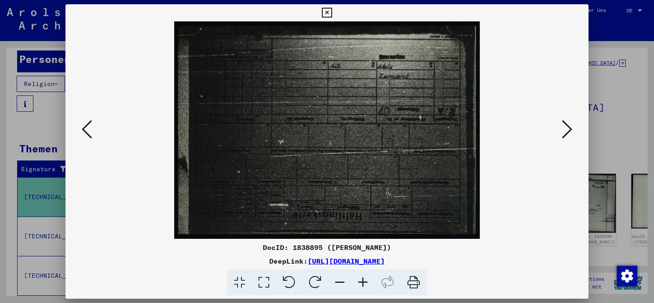
click at [565, 134] on icon at bounding box center [567, 129] width 10 height 21
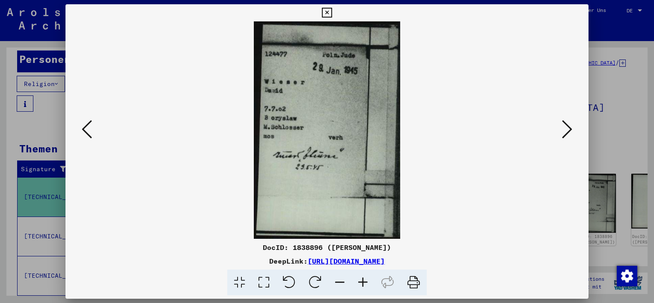
click at [565, 134] on icon at bounding box center [567, 129] width 10 height 21
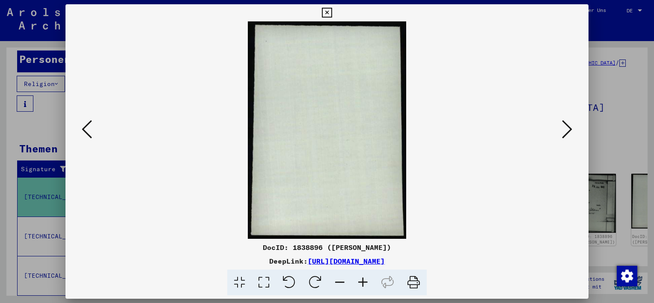
click at [565, 134] on icon at bounding box center [567, 129] width 10 height 21
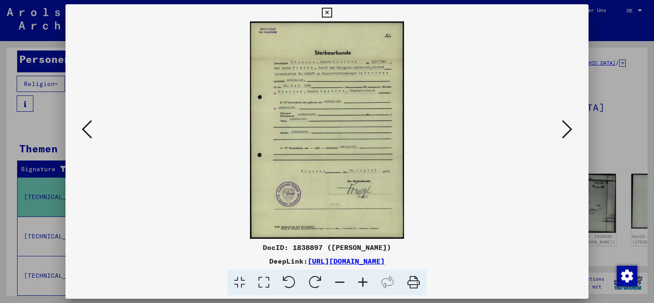
click at [565, 134] on icon at bounding box center [567, 129] width 10 height 21
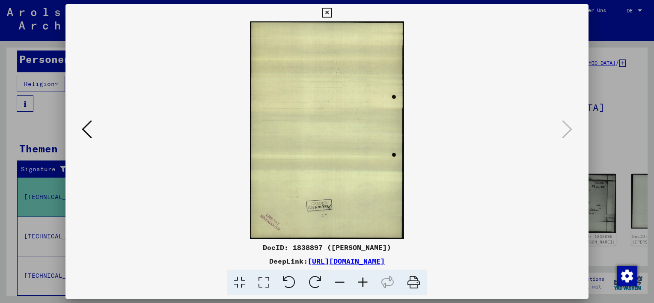
click at [615, 147] on div at bounding box center [327, 151] width 654 height 303
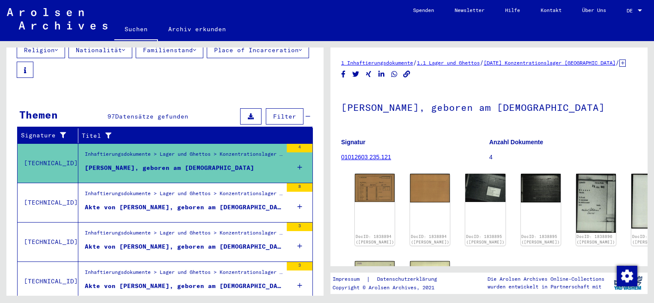
scroll to position [171, 0]
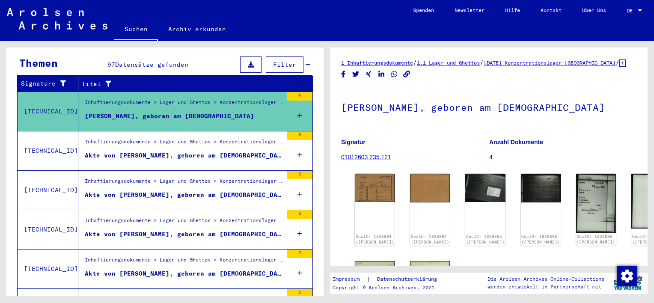
click at [238, 151] on div "Akte von [PERSON_NAME], geboren am [DEMOGRAPHIC_DATA]" at bounding box center [184, 155] width 198 height 9
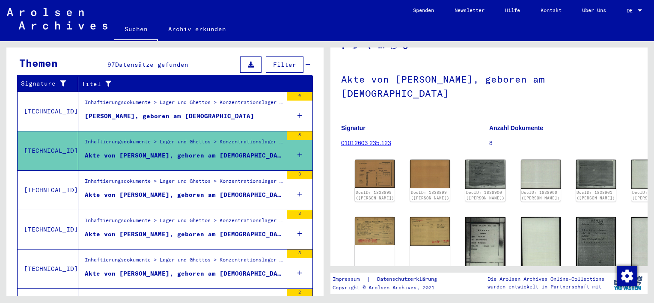
scroll to position [43, 0]
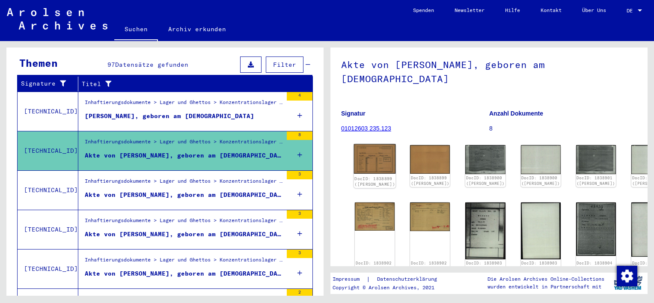
click at [366, 158] on img at bounding box center [375, 159] width 42 height 30
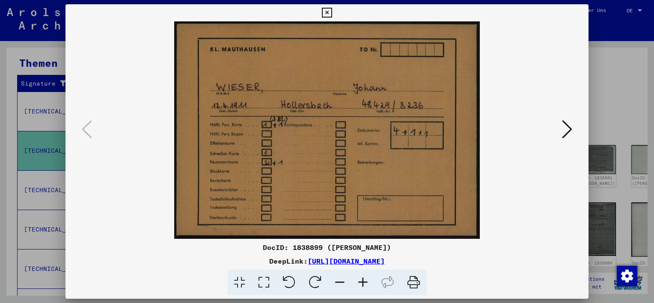
click at [563, 125] on icon at bounding box center [567, 129] width 10 height 21
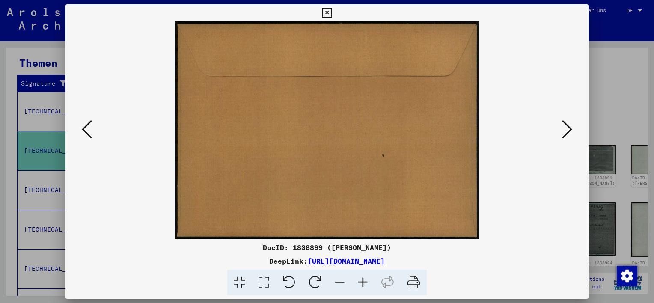
click at [563, 125] on icon at bounding box center [567, 129] width 10 height 21
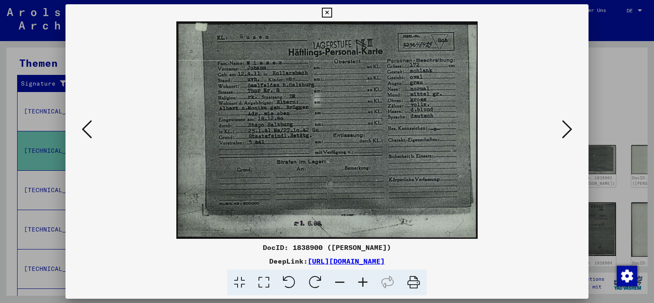
click at [84, 132] on icon at bounding box center [87, 129] width 10 height 21
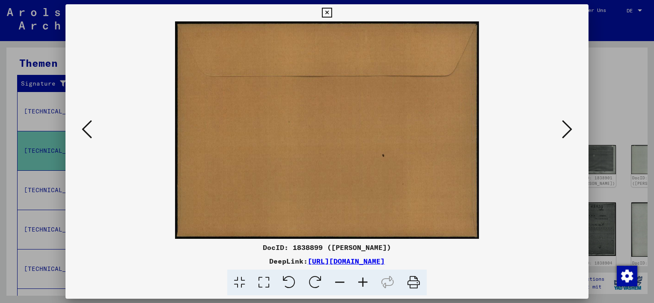
click at [84, 132] on icon at bounding box center [87, 129] width 10 height 21
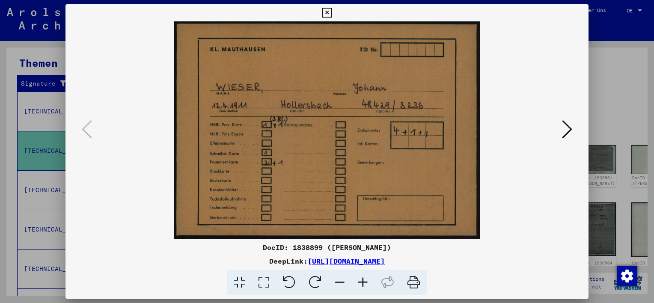
click at [565, 134] on icon at bounding box center [567, 129] width 10 height 21
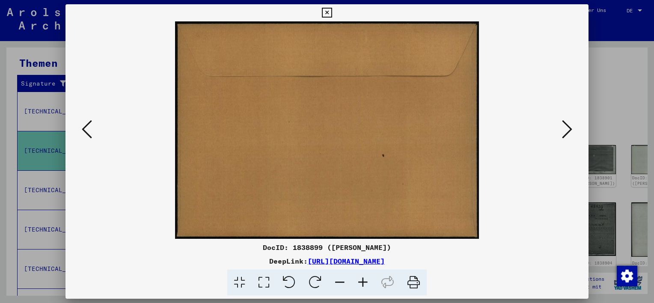
click at [565, 134] on icon at bounding box center [567, 129] width 10 height 21
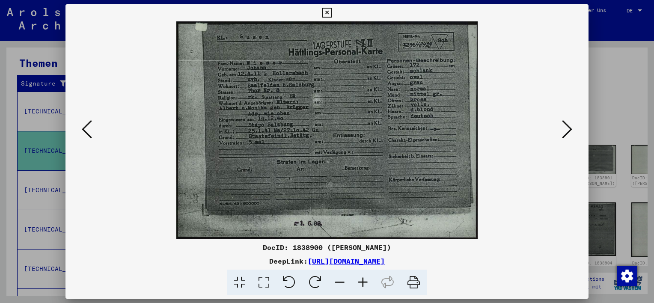
click at [366, 283] on icon at bounding box center [362, 283] width 23 height 26
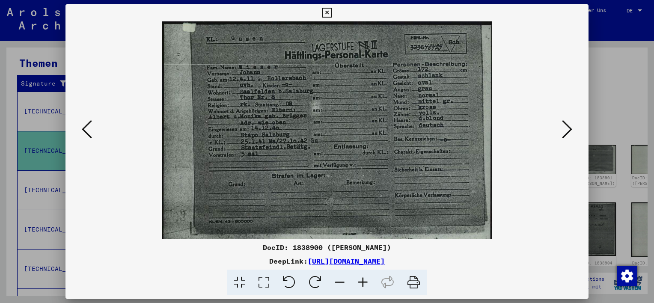
click at [366, 283] on icon at bounding box center [362, 283] width 23 height 26
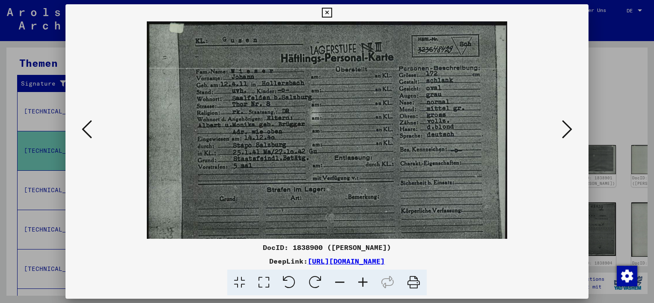
click at [365, 283] on icon at bounding box center [362, 283] width 23 height 26
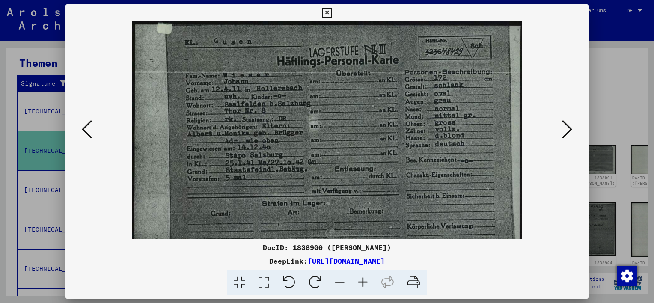
click at [365, 283] on icon at bounding box center [362, 283] width 23 height 26
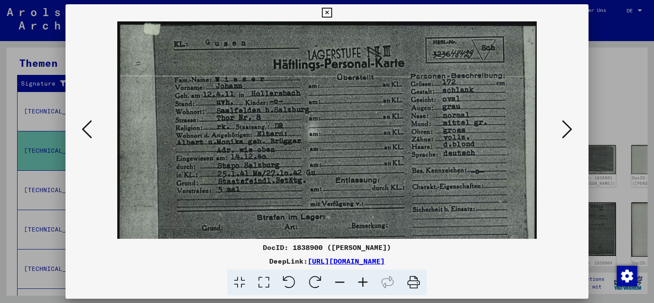
click at [365, 283] on icon at bounding box center [362, 283] width 23 height 26
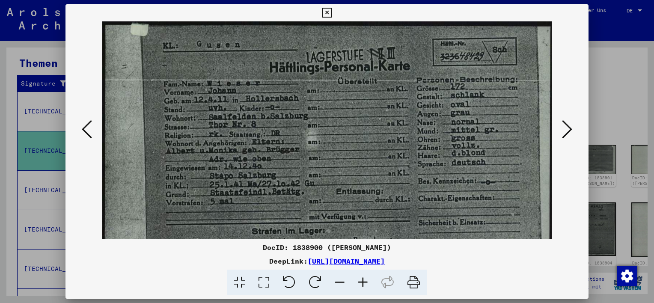
click at [365, 283] on icon at bounding box center [362, 283] width 23 height 26
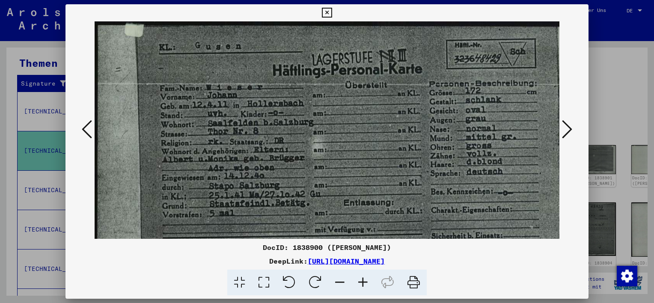
click at [565, 128] on icon at bounding box center [567, 129] width 10 height 21
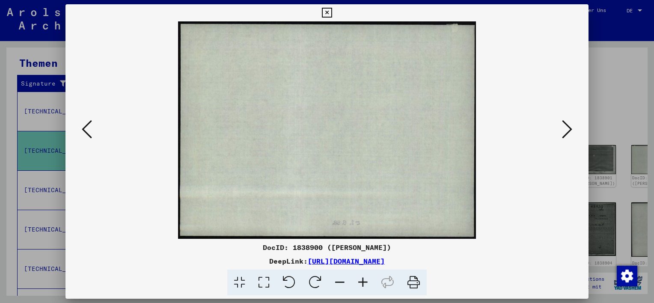
click at [565, 128] on icon at bounding box center [567, 129] width 10 height 21
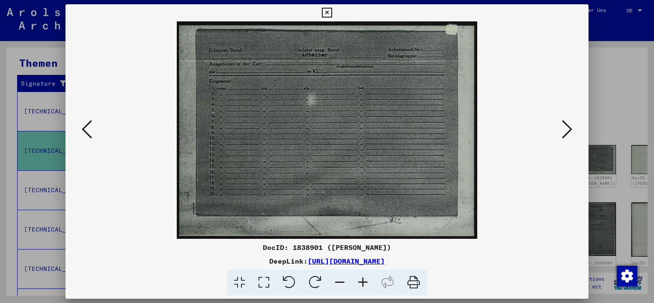
click at [565, 128] on icon at bounding box center [567, 129] width 10 height 21
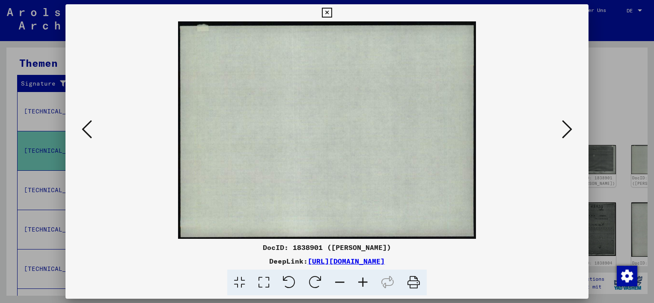
click at [565, 128] on icon at bounding box center [567, 129] width 10 height 21
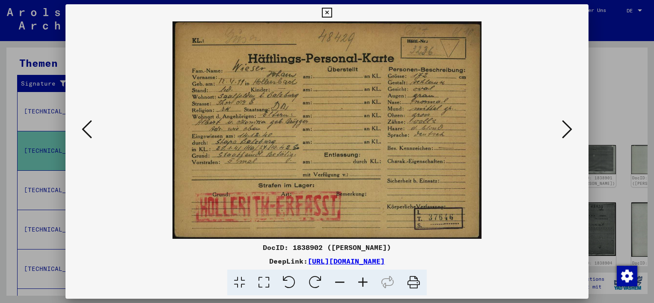
click at [565, 128] on icon at bounding box center [567, 129] width 10 height 21
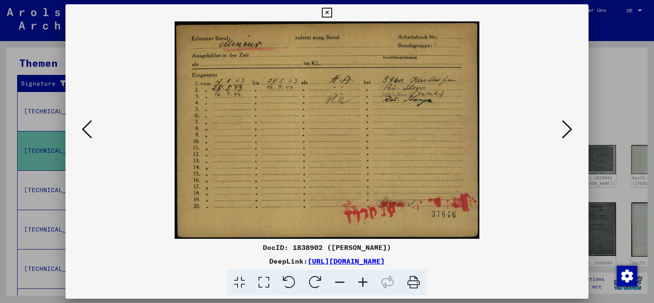
click at [363, 285] on icon at bounding box center [362, 283] width 23 height 26
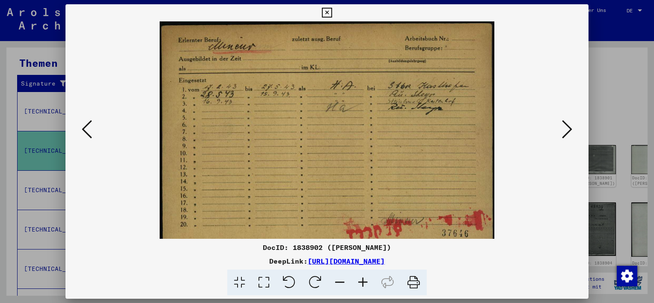
click at [363, 285] on icon at bounding box center [362, 283] width 23 height 26
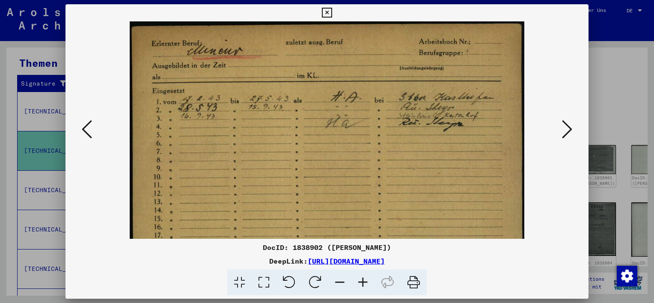
click at [363, 285] on icon at bounding box center [362, 283] width 23 height 26
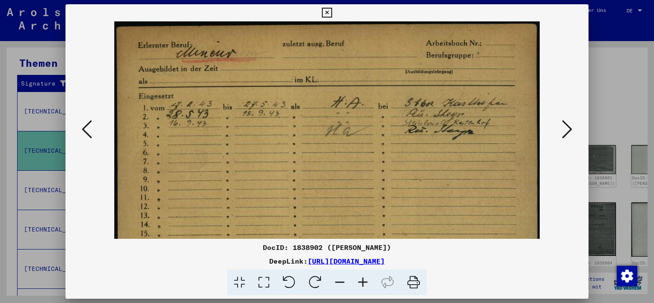
click at [363, 285] on icon at bounding box center [362, 283] width 23 height 26
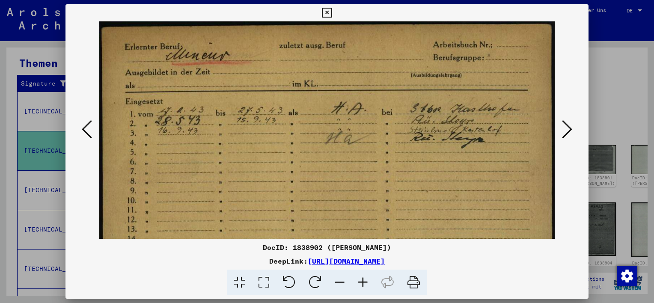
click at [363, 285] on icon at bounding box center [362, 283] width 23 height 26
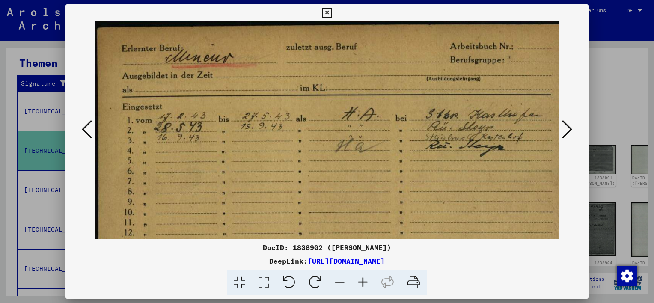
click at [565, 131] on icon at bounding box center [567, 129] width 10 height 21
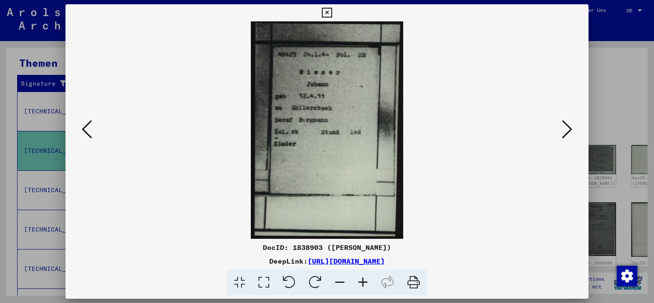
click at [570, 131] on icon at bounding box center [567, 129] width 10 height 21
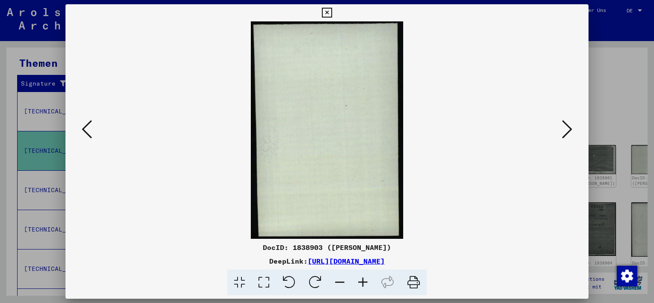
click at [570, 131] on icon at bounding box center [567, 129] width 10 height 21
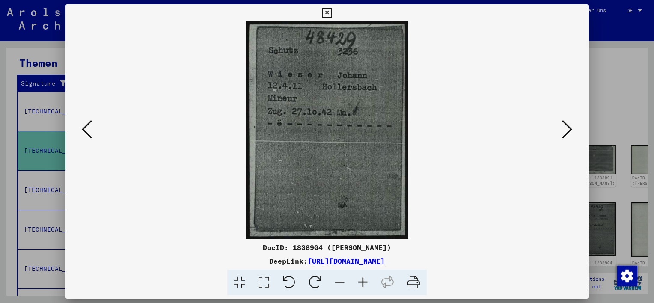
click at [570, 131] on icon at bounding box center [567, 129] width 10 height 21
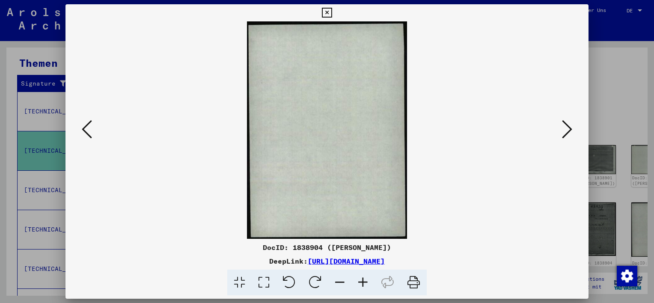
click at [570, 131] on icon at bounding box center [567, 129] width 10 height 21
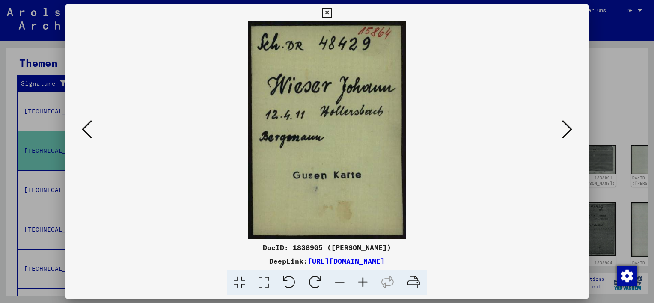
click at [570, 131] on icon at bounding box center [567, 129] width 10 height 21
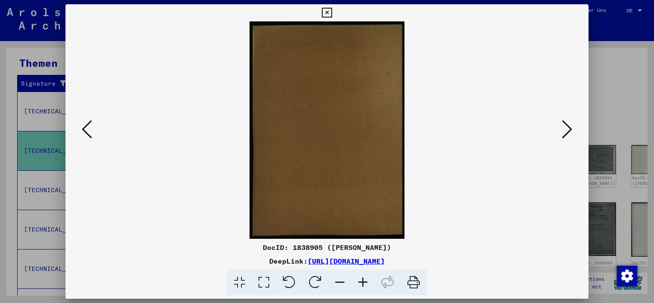
click at [570, 131] on icon at bounding box center [567, 129] width 10 height 21
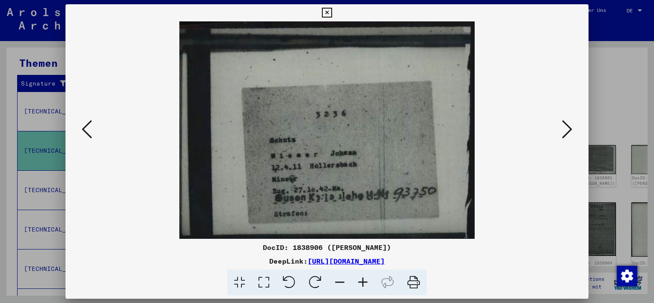
click at [563, 130] on icon at bounding box center [567, 129] width 10 height 21
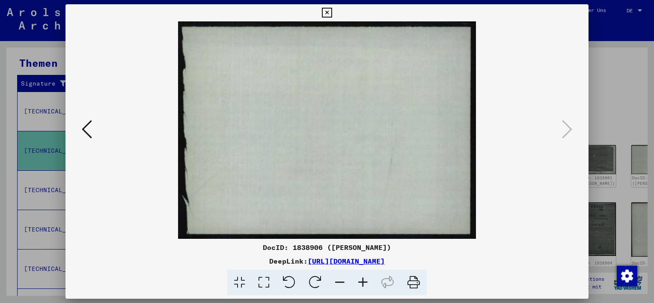
click at [90, 128] on icon at bounding box center [87, 129] width 10 height 21
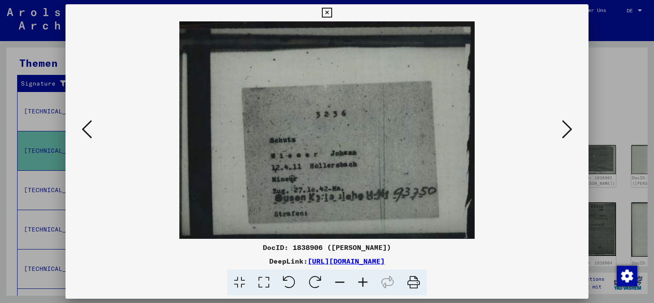
click at [90, 128] on icon at bounding box center [87, 129] width 10 height 21
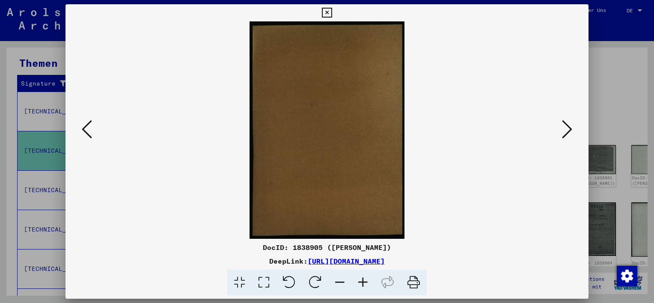
click at [90, 128] on icon at bounding box center [87, 129] width 10 height 21
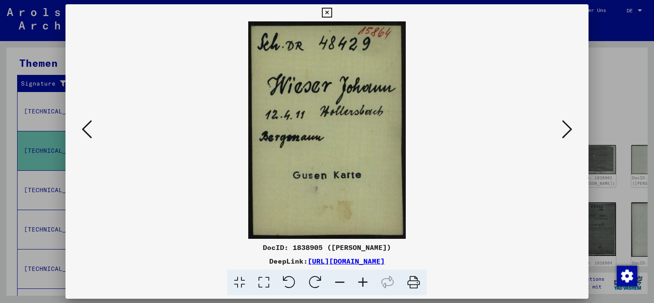
click at [90, 128] on icon at bounding box center [87, 129] width 10 height 21
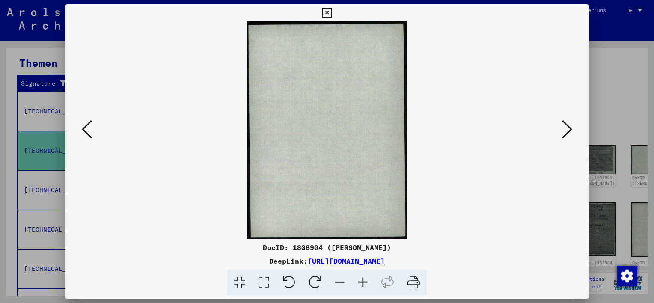
click at [626, 109] on div at bounding box center [327, 151] width 654 height 303
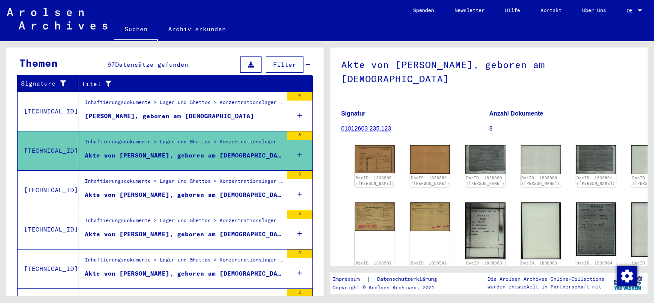
click at [238, 177] on div "Inhaftierungsdokumente > Lager und Ghettos > Konzentrationslager [GEOGRAPHIC_DA…" at bounding box center [184, 183] width 198 height 12
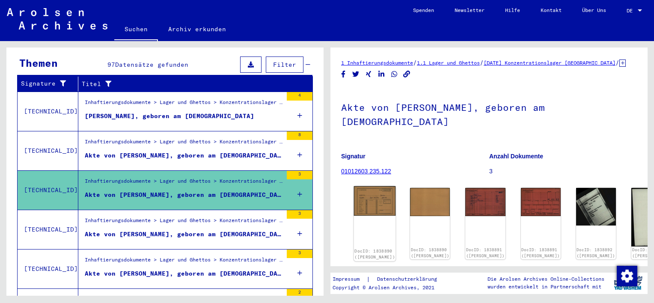
click at [376, 197] on img at bounding box center [375, 201] width 42 height 30
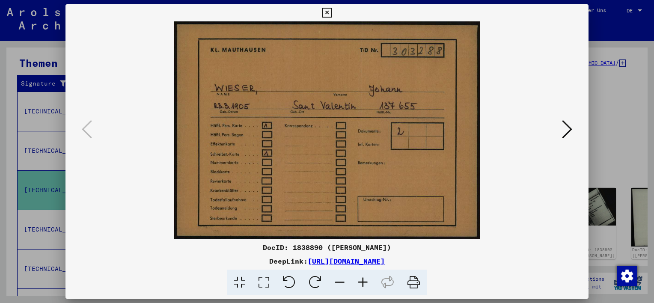
click at [376, 197] on img at bounding box center [327, 129] width 465 height 217
click at [550, 127] on img at bounding box center [327, 129] width 465 height 217
click at [562, 124] on button at bounding box center [566, 130] width 15 height 24
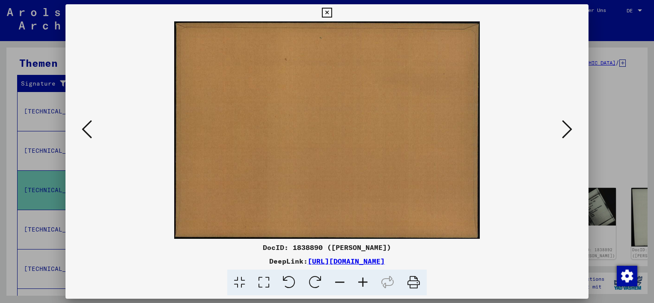
click at [565, 128] on icon at bounding box center [567, 129] width 10 height 21
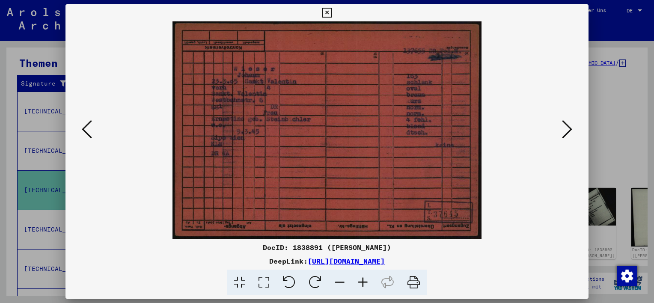
click at [565, 128] on icon at bounding box center [567, 129] width 10 height 21
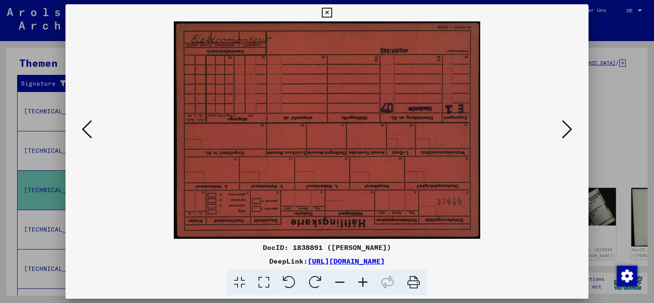
click at [565, 128] on icon at bounding box center [567, 129] width 10 height 21
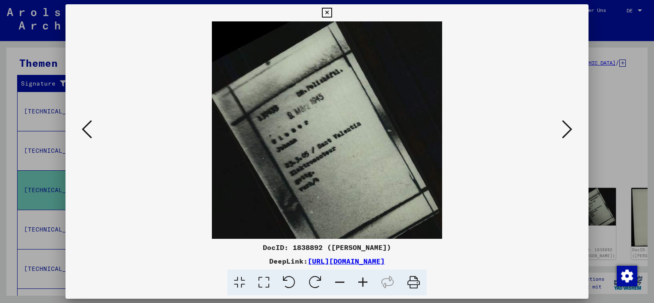
click at [565, 128] on icon at bounding box center [567, 129] width 10 height 21
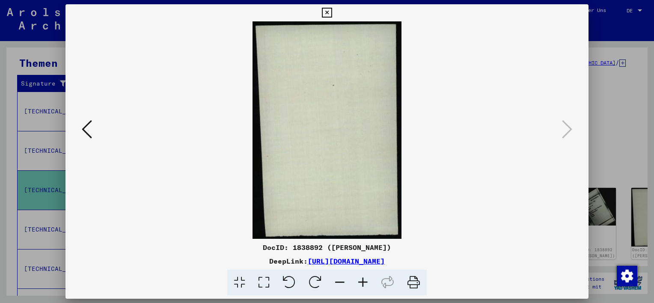
click at [626, 154] on div at bounding box center [327, 151] width 654 height 303
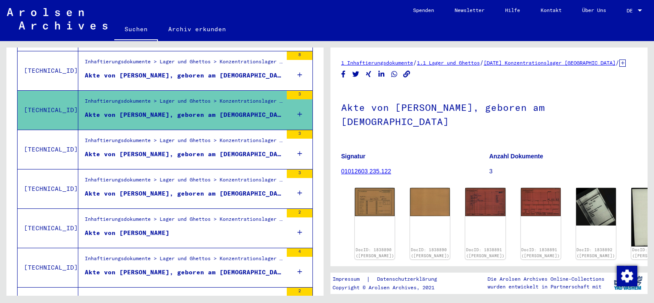
scroll to position [257, 0]
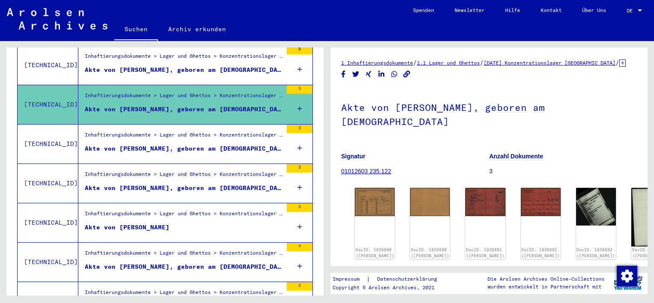
click at [218, 145] on div "Akte von [PERSON_NAME], geboren am [DEMOGRAPHIC_DATA]" at bounding box center [184, 148] width 198 height 9
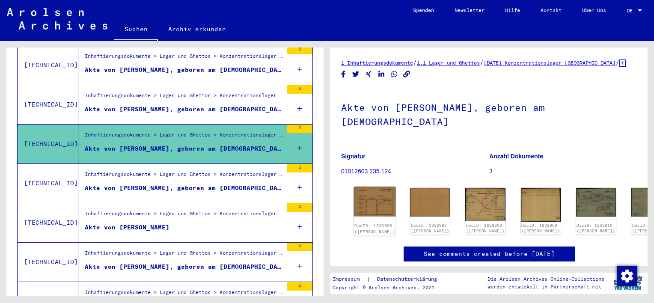
click at [373, 202] on img at bounding box center [375, 202] width 42 height 30
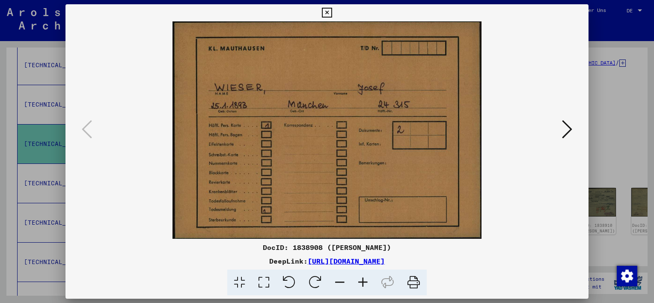
drag, startPoint x: 625, startPoint y: 136, endPoint x: 582, endPoint y: 138, distance: 42.5
click at [625, 136] on div at bounding box center [327, 151] width 654 height 303
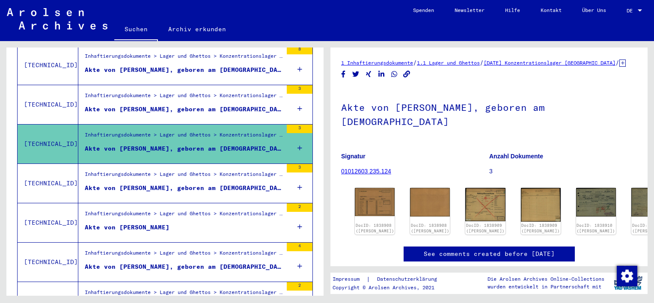
click at [211, 184] on div "Akte von [PERSON_NAME], geboren am [DEMOGRAPHIC_DATA]" at bounding box center [184, 188] width 198 height 9
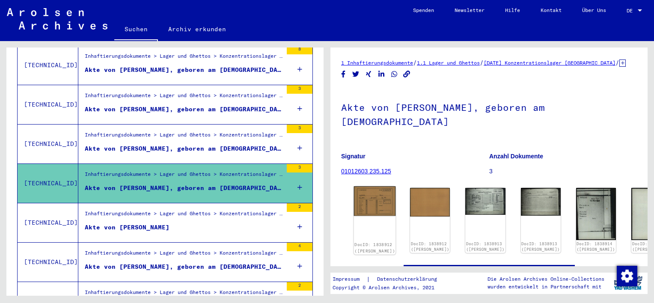
click at [369, 242] on link "DocID: 1838912 ([PERSON_NAME])" at bounding box center [374, 247] width 41 height 11
click at [375, 209] on div "DocID: 1838912 ([PERSON_NAME])" at bounding box center [375, 220] width 42 height 68
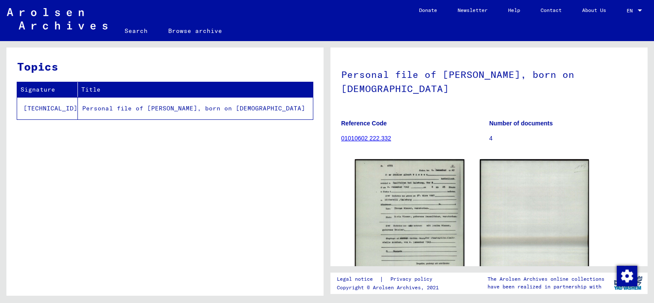
scroll to position [86, 0]
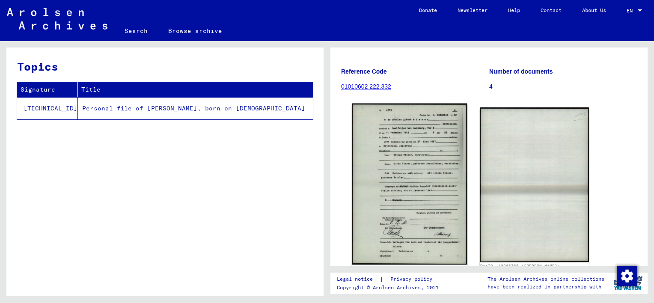
click at [397, 147] on img at bounding box center [409, 183] width 115 height 161
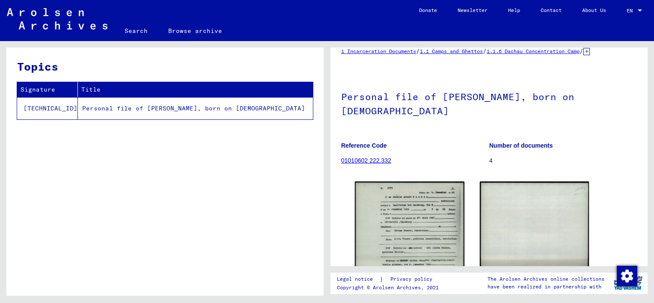
scroll to position [0, 0]
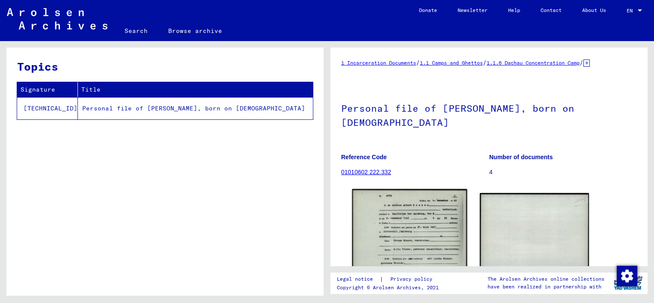
click at [411, 226] on img at bounding box center [409, 269] width 115 height 161
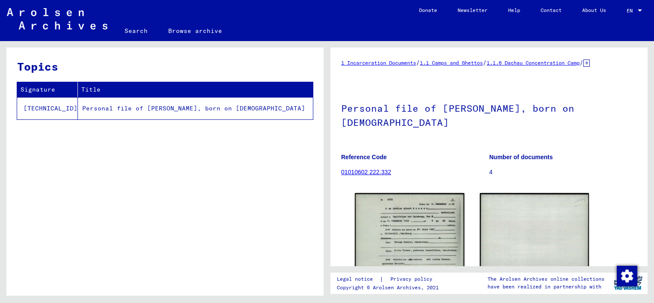
click at [223, 109] on td "Personal file of [PERSON_NAME], born on [DEMOGRAPHIC_DATA]" at bounding box center [195, 108] width 235 height 22
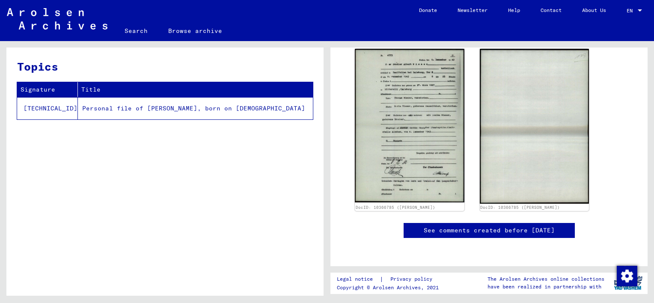
scroll to position [171, 0]
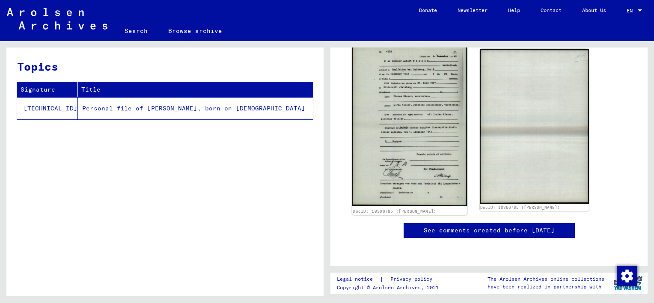
click at [416, 124] on img at bounding box center [409, 125] width 115 height 161
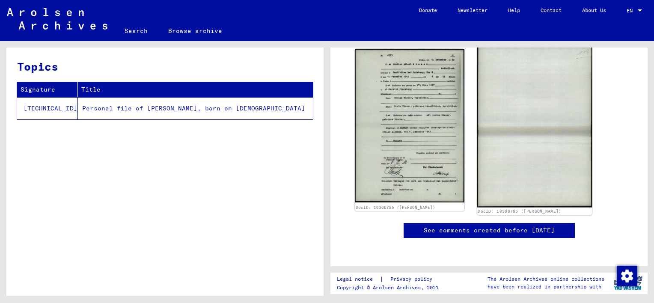
click at [493, 131] on img at bounding box center [534, 126] width 115 height 163
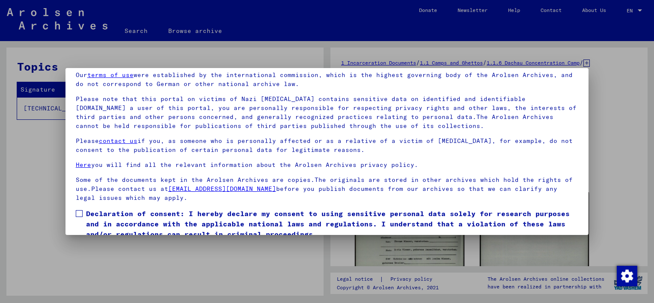
scroll to position [71, 0]
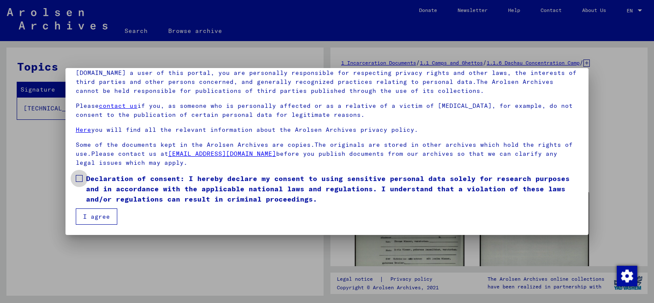
click at [81, 178] on span at bounding box center [79, 178] width 7 height 7
click at [83, 217] on button "I agree" at bounding box center [97, 216] width 42 height 16
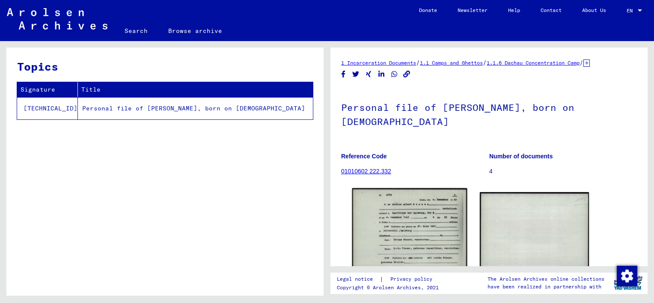
click at [364, 219] on img at bounding box center [409, 268] width 115 height 161
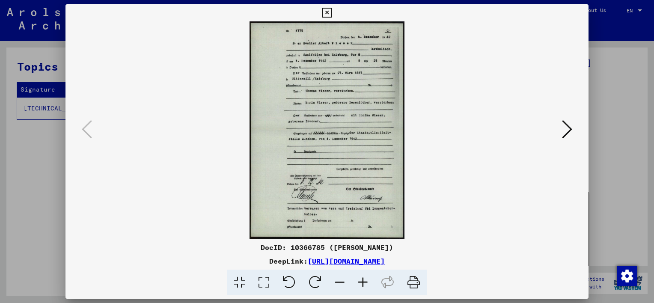
click at [562, 130] on icon at bounding box center [567, 129] width 10 height 21
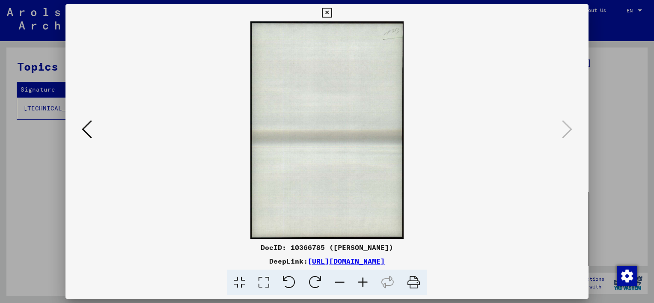
click at [94, 132] on div at bounding box center [326, 129] width 523 height 217
click at [93, 132] on button at bounding box center [86, 130] width 15 height 24
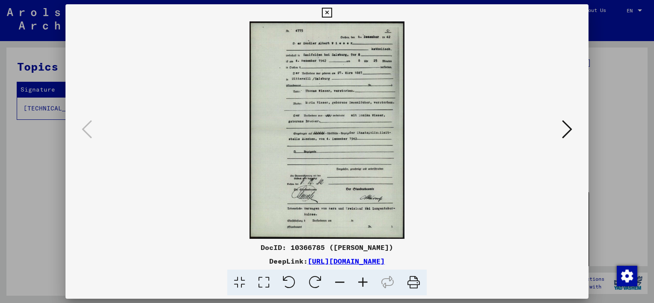
click at [51, 182] on div at bounding box center [327, 151] width 654 height 303
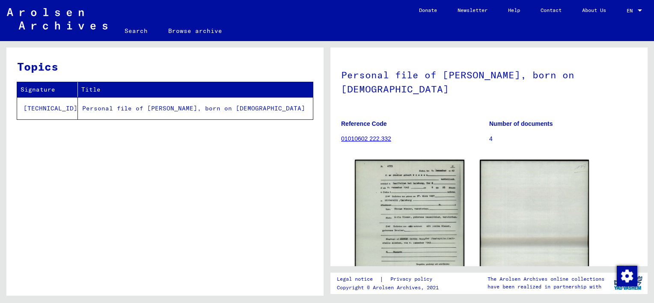
scroll to position [0, 0]
